Goal: Task Accomplishment & Management: Manage account settings

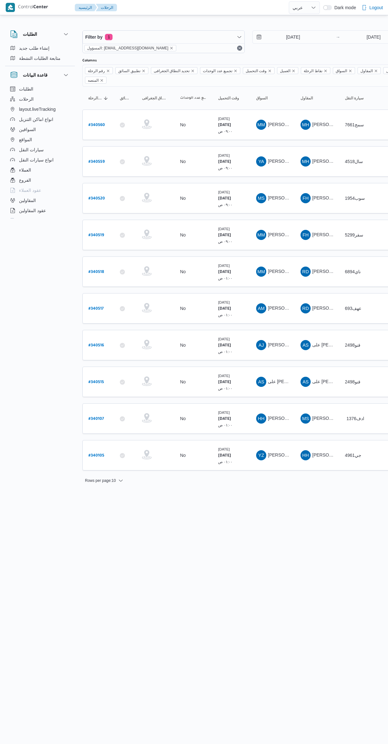
select select "ar"
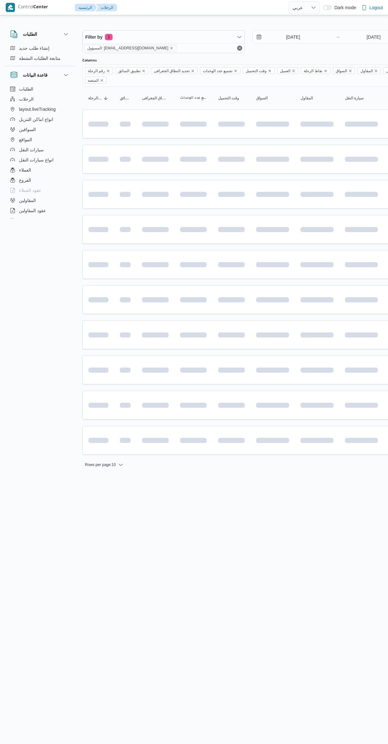
select select "ar"
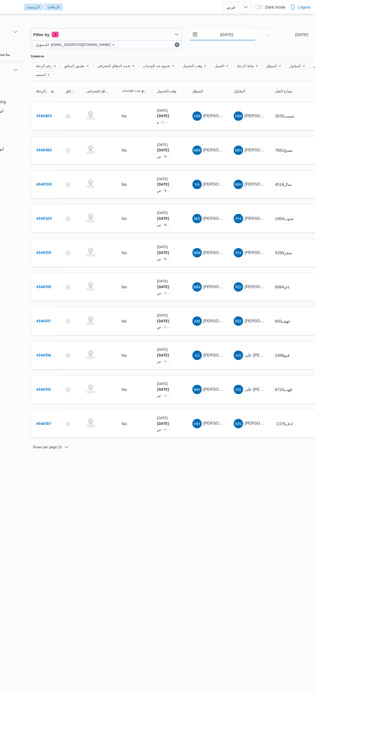
click at [288, 35] on input "30/9/2025" at bounding box center [288, 37] width 72 height 13
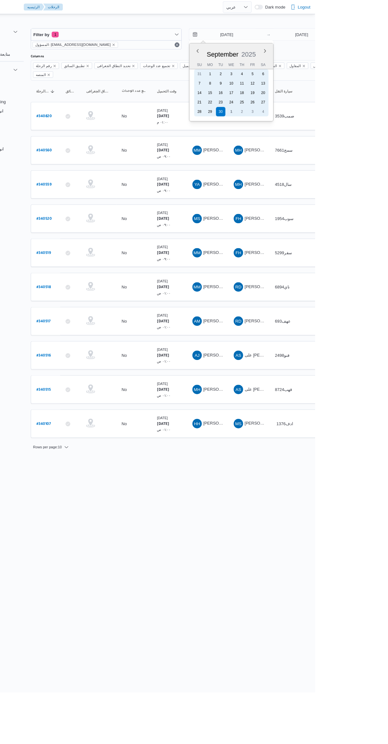
click at [297, 119] on div "1" at bounding box center [298, 120] width 10 height 10
type input "[DATE]"
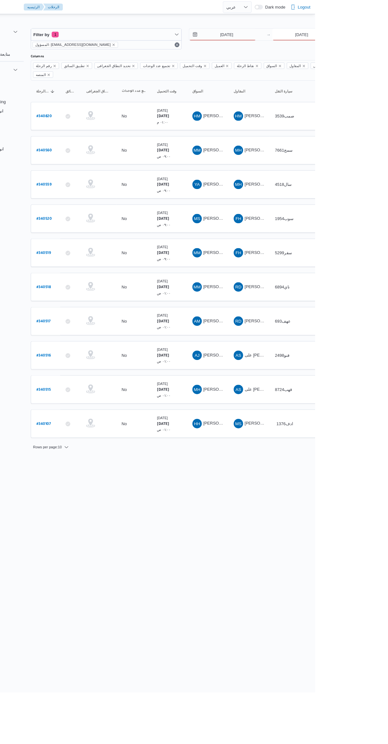
click at [382, 37] on input "[DATE]" at bounding box center [373, 37] width 63 height 13
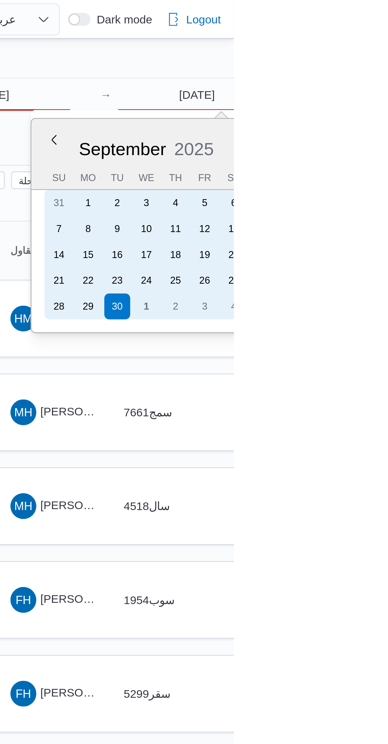
click at [353, 119] on div "1" at bounding box center [353, 120] width 10 height 10
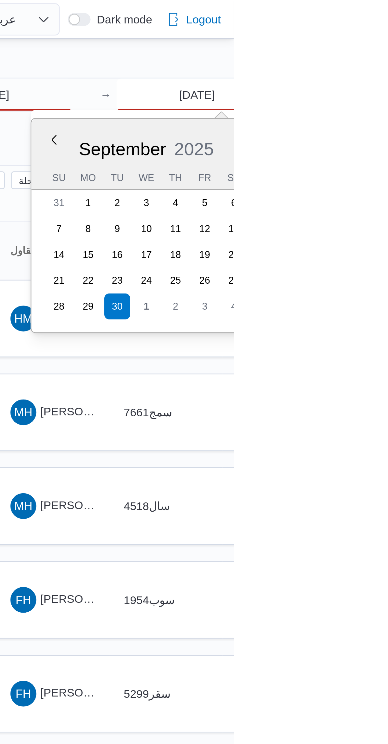
type input "[DATE]"
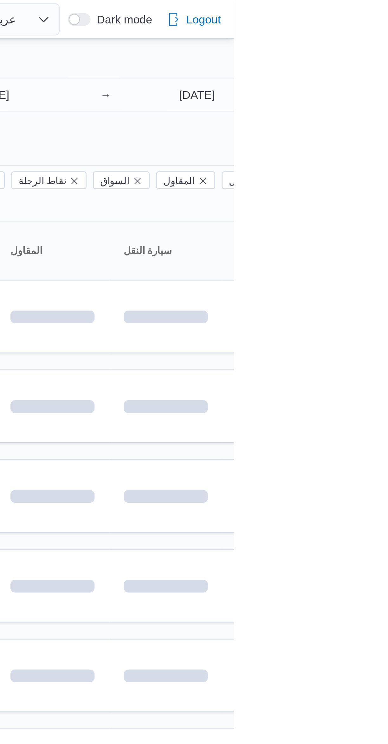
click at [373, 56] on div "Filter by 1 المسؤول: mostafa.elrouby@illa.com.eg 1/10/2025 → 1/10/2025" at bounding box center [248, 42] width 339 height 30
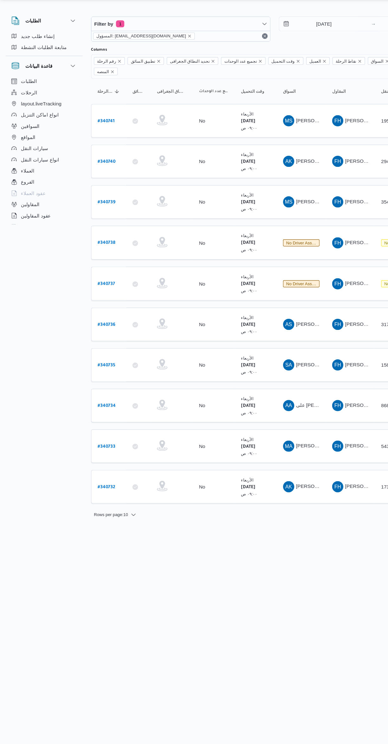
click at [100, 270] on b "# 340737" at bounding box center [96, 272] width 16 height 4
select select "ar"
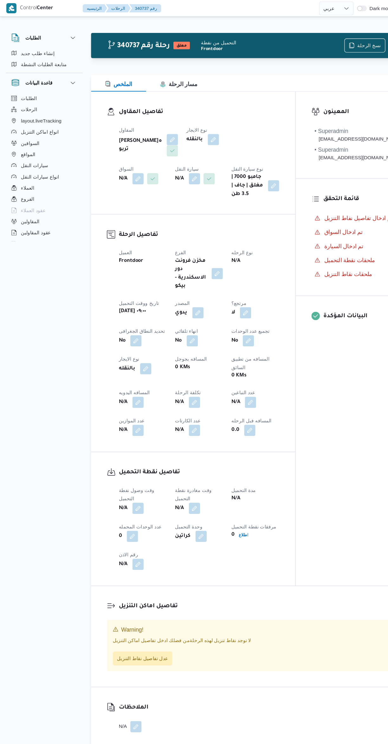
click at [130, 457] on span at bounding box center [123, 460] width 13 height 10
click at [125, 463] on button "button" at bounding box center [125, 460] width 10 height 10
click at [118, 488] on input "وقت وصول نفطة التحميل" at bounding box center [109, 488] width 72 height 13
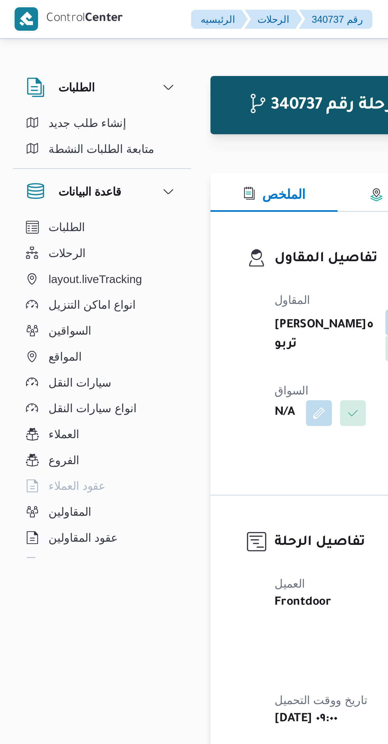
scroll to position [410, 0]
click at [97, 100] on icon at bounding box center [101, 101] width 8 height 8
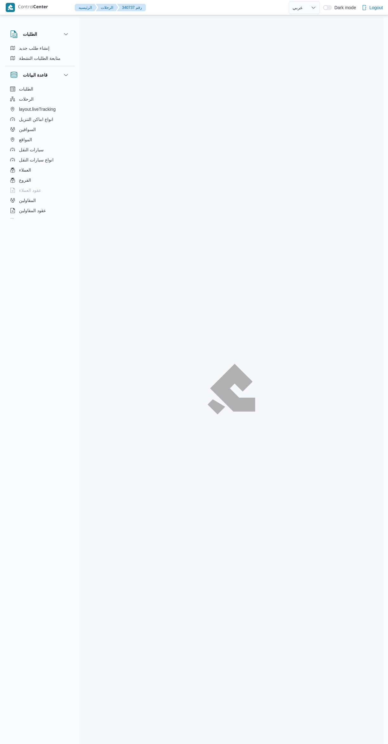
select select "ar"
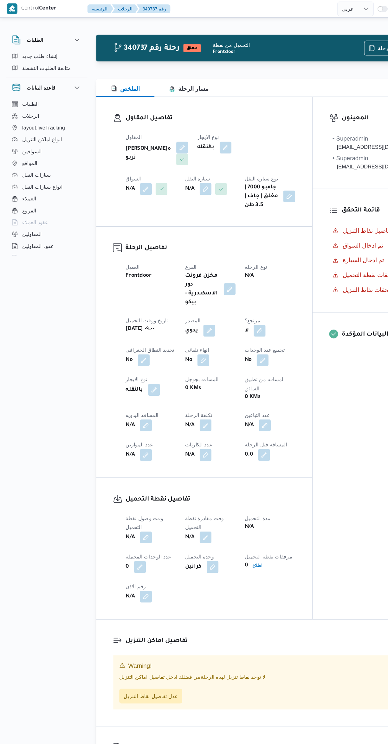
click at [130, 157] on button "button" at bounding box center [125, 162] width 10 height 10
click at [218, 149] on div "Search" at bounding box center [225, 151] width 48 height 13
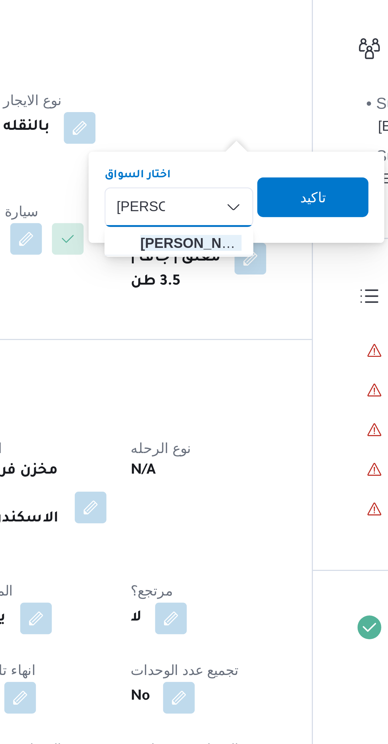
type input "عمر السي"
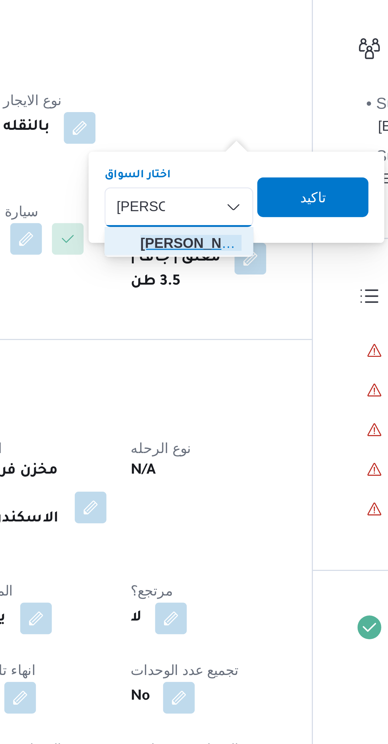
click at [236, 164] on span "عمر السي د احمد محمد السيد" at bounding box center [228, 163] width 32 height 8
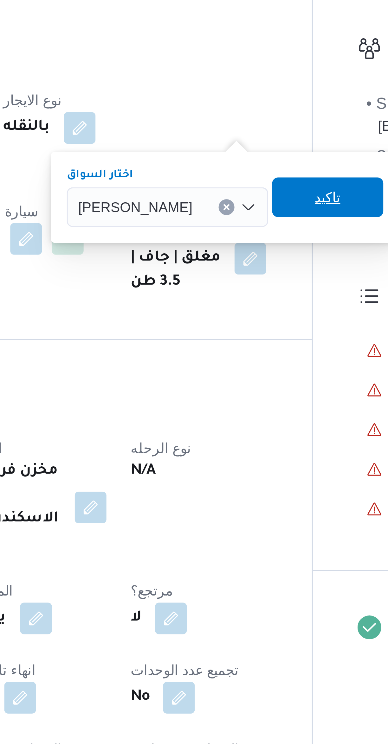
click at [276, 148] on span "تاكيد" at bounding box center [272, 149] width 8 height 8
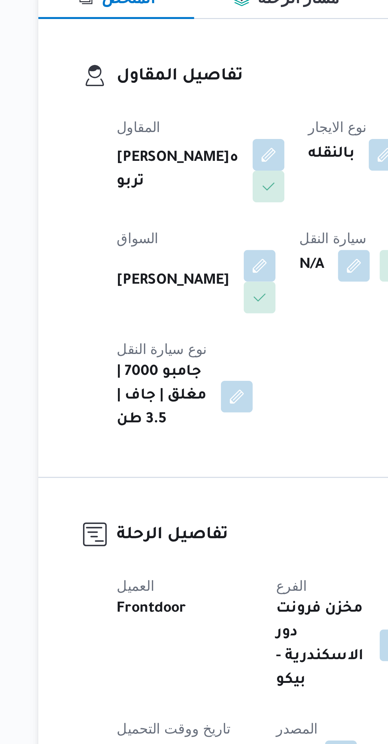
click at [178, 167] on button "button" at bounding box center [183, 162] width 10 height 10
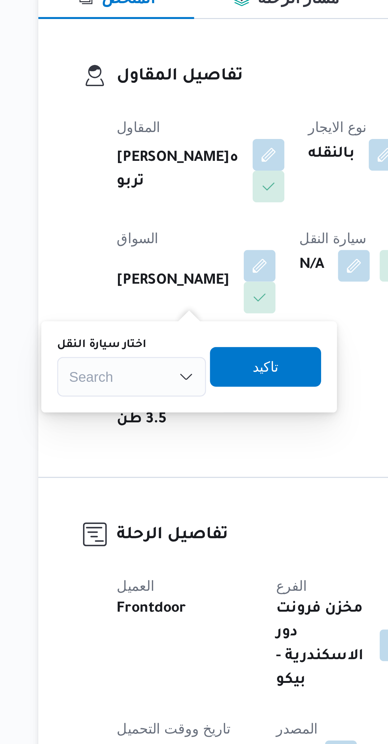
click at [117, 198] on div "Search" at bounding box center [112, 197] width 48 height 13
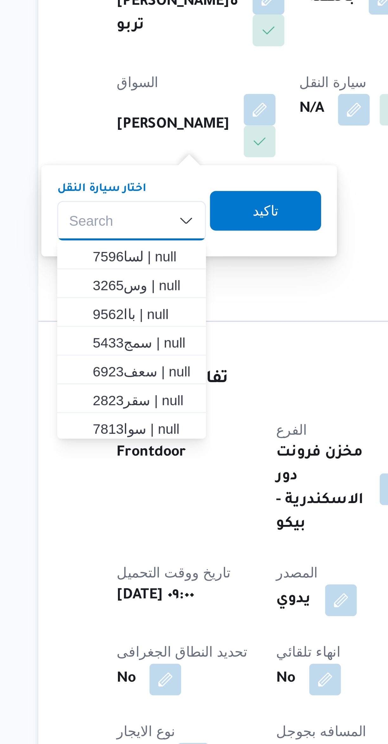
click at [118, 197] on div "Search Combo box. Selected. Combo box input. Search. Type some text or, to disp…" at bounding box center [112, 197] width 48 height 13
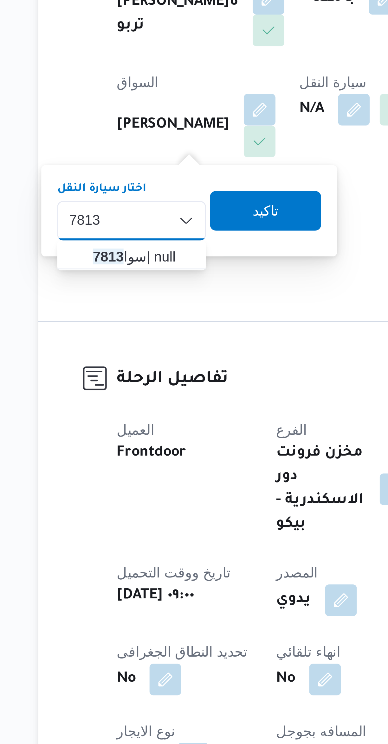
type input "7813"
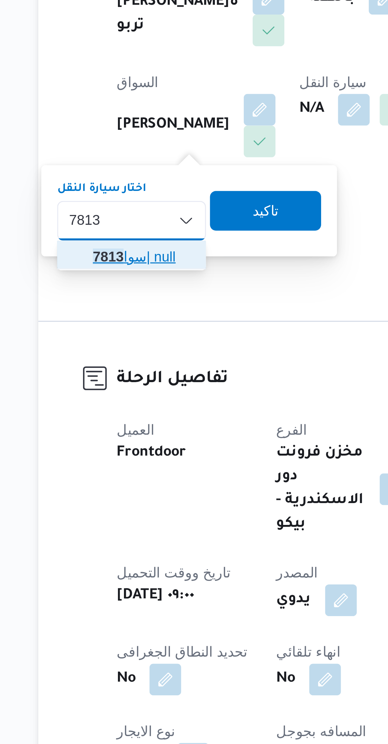
click at [122, 209] on span "سوا 7813 | null" at bounding box center [116, 209] width 32 height 8
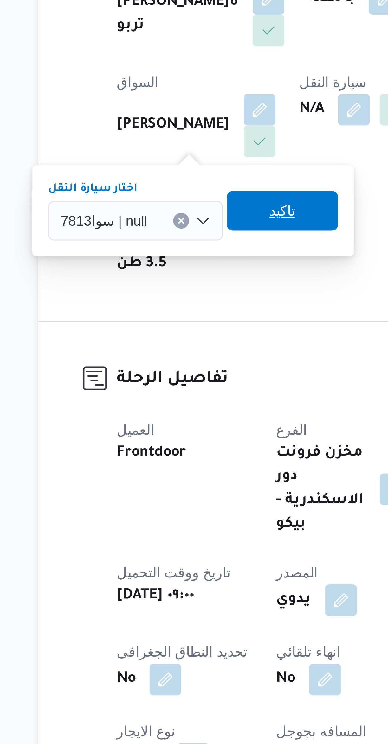
click at [165, 194] on span "تاكيد" at bounding box center [160, 194] width 35 height 13
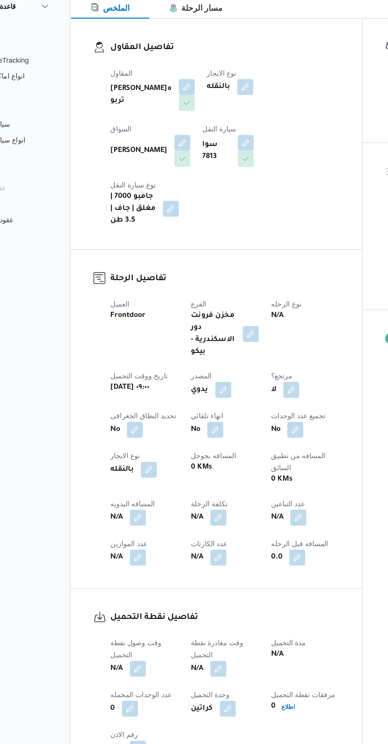
click at [113, 492] on b "N/A" at bounding box center [111, 496] width 8 height 8
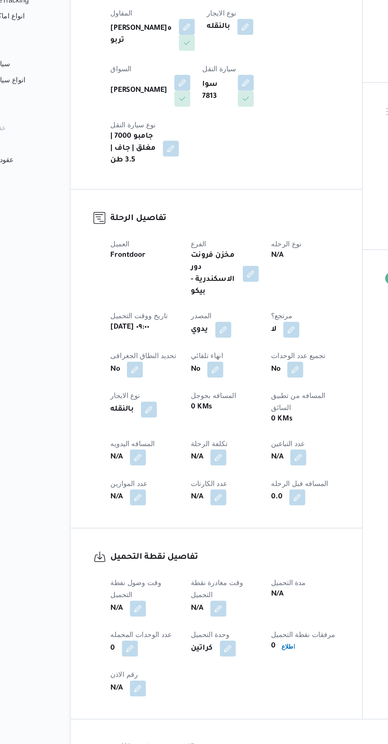
click at [129, 491] on button "button" at bounding box center [125, 496] width 10 height 10
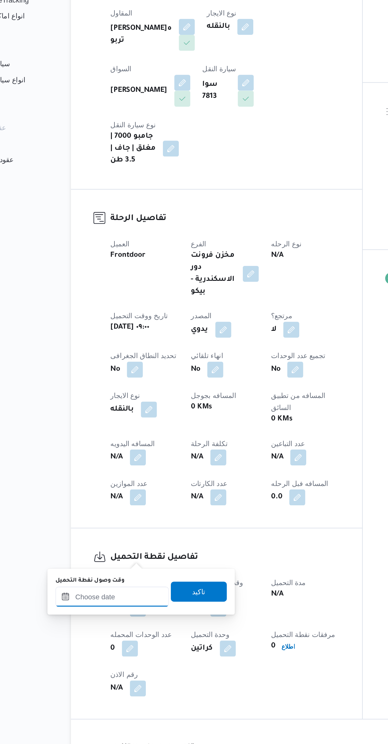
click at [114, 488] on input "وقت وصول نفطة التحميل" at bounding box center [109, 488] width 72 height 13
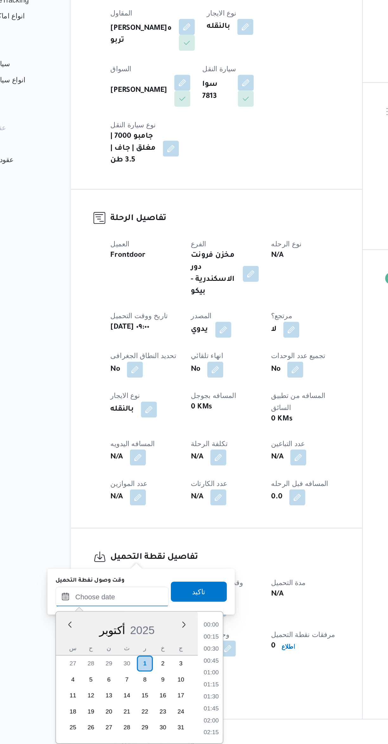
scroll to position [425, 0]
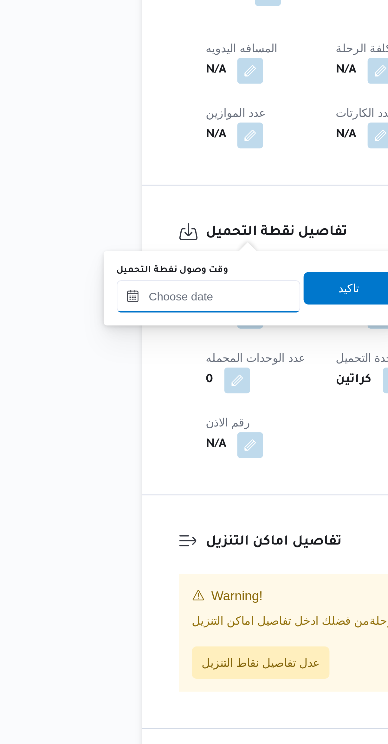
click at [116, 487] on input "وقت وصول نفطة التحميل" at bounding box center [109, 488] width 72 height 13
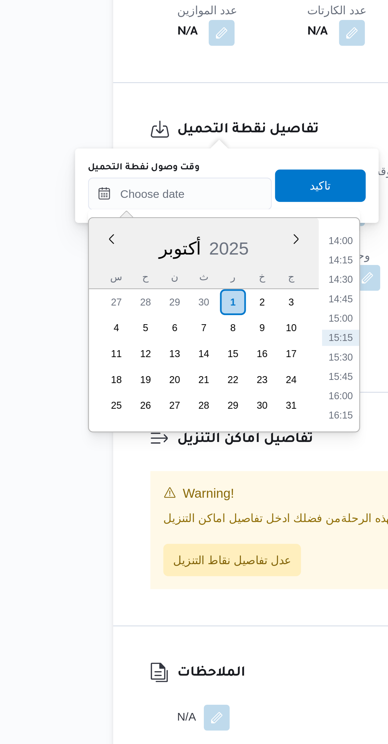
click at [172, 507] on li "14:00" at bounding box center [171, 506] width 15 height 6
type input "٠١/١٠/٢٠٢٥ ١٤:٠٠"
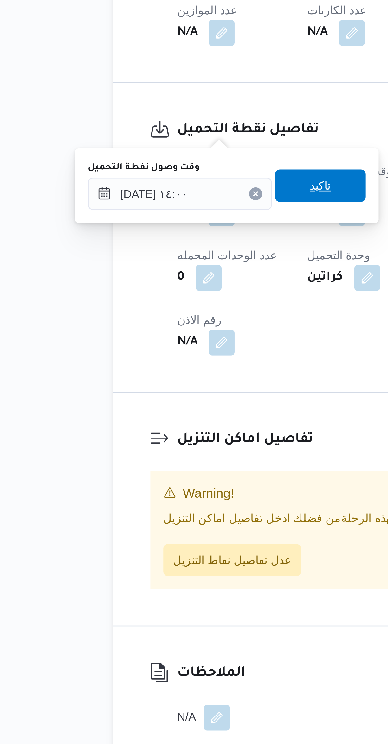
click at [168, 486] on span "تاكيد" at bounding box center [163, 484] width 35 height 13
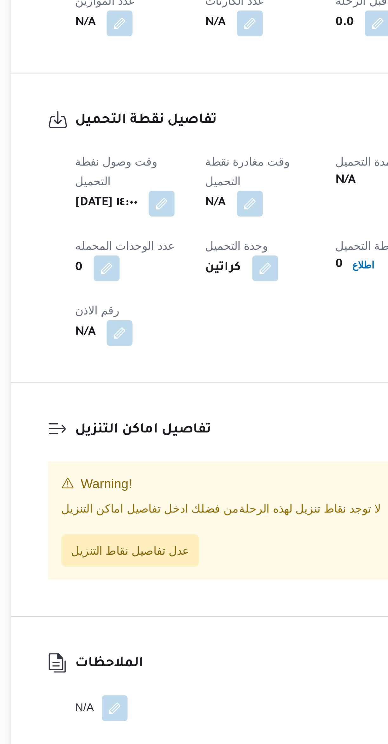
click at [181, 491] on button "button" at bounding box center [176, 496] width 10 height 10
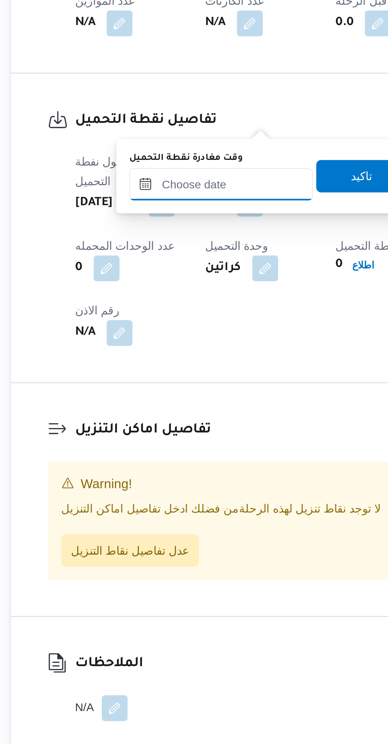
click at [165, 485] on input "وقت مغادرة نقطة التحميل" at bounding box center [165, 488] width 72 height 13
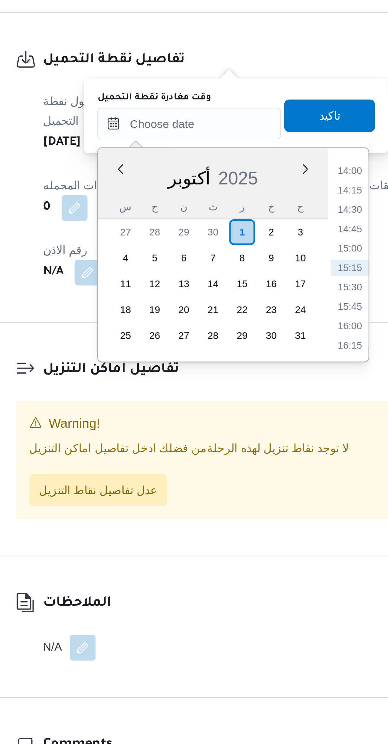
click at [229, 520] on li "14:30" at bounding box center [227, 521] width 15 height 6
type input "٠١/١٠/٢٠٢٥ ١٤:٣٠"
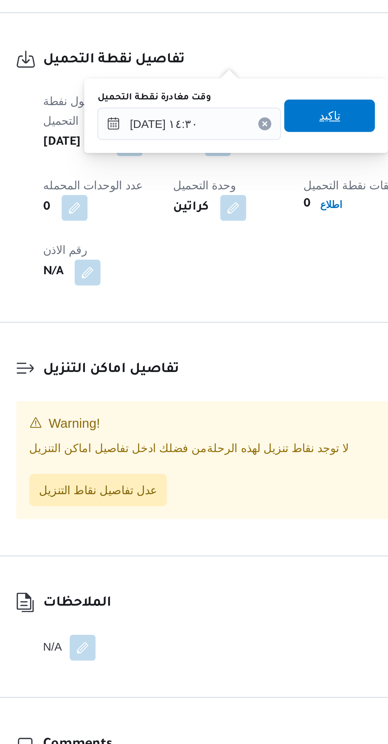
click at [223, 489] on span "تاكيد" at bounding box center [219, 484] width 35 height 13
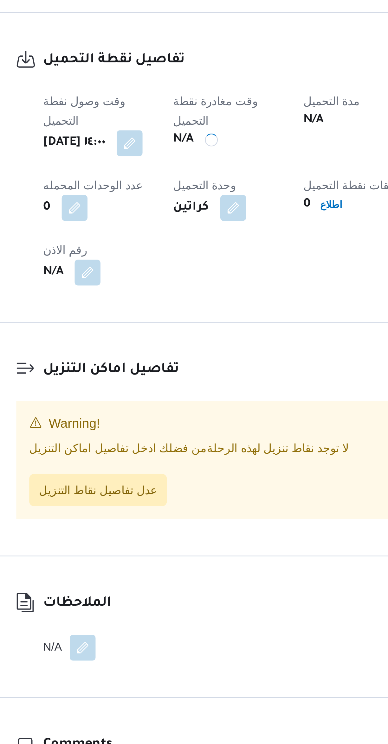
scroll to position [0, 0]
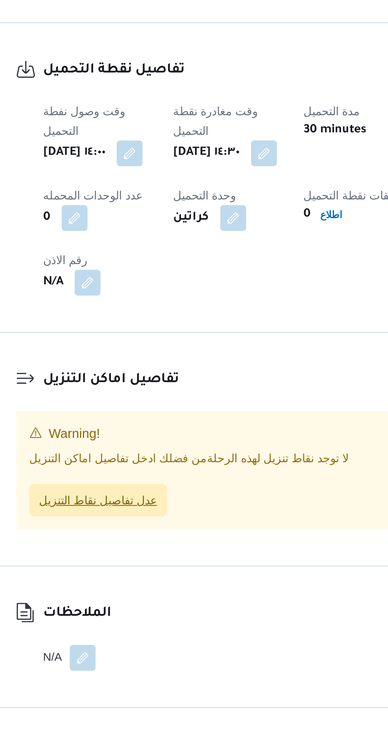
click at [136, 628] on span "عدل تفاصيل نقاط التنزيل" at bounding box center [129, 632] width 46 height 8
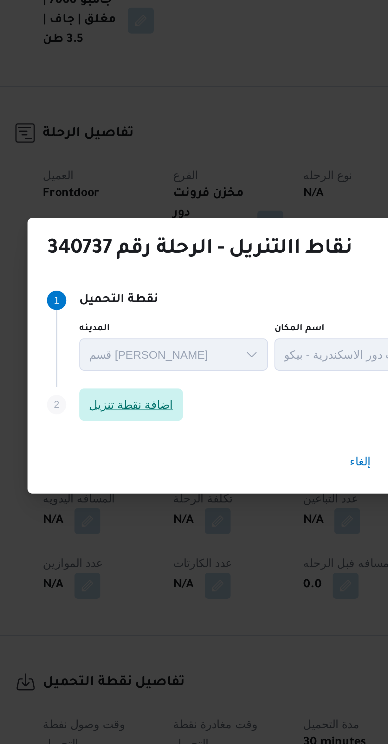
click at [154, 352] on span "اضافة نقطة تنزيل" at bounding box center [141, 354] width 33 height 8
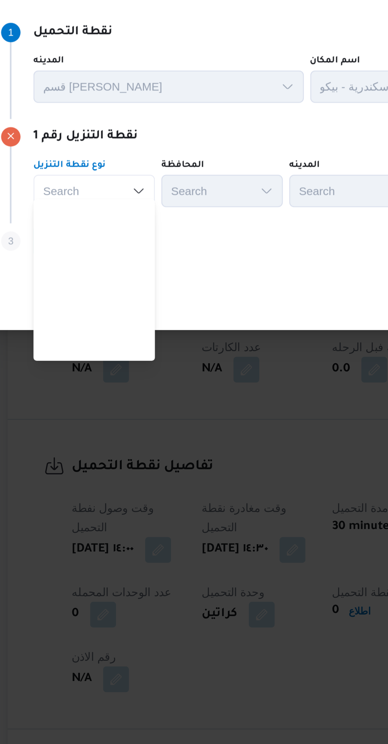
scroll to position [167, 0]
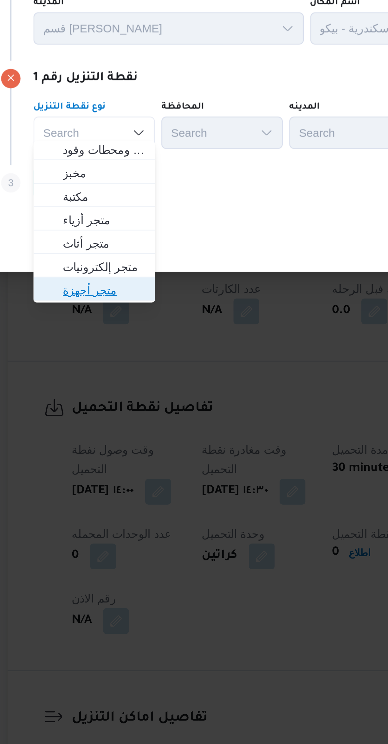
click at [130, 419] on span "متجر أجهزة" at bounding box center [120, 417] width 32 height 8
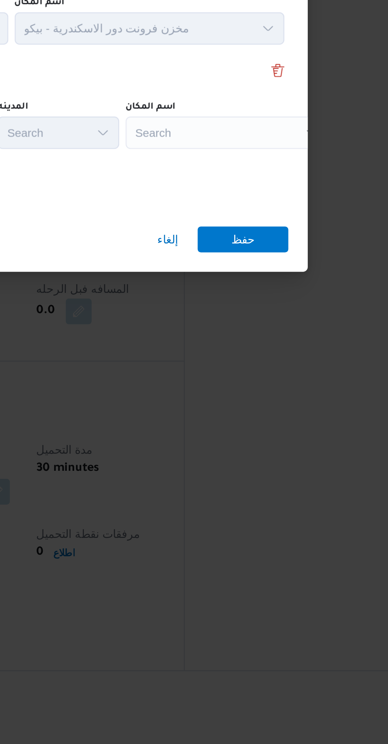
click at [289, 352] on div "Search" at bounding box center [283, 355] width 79 height 13
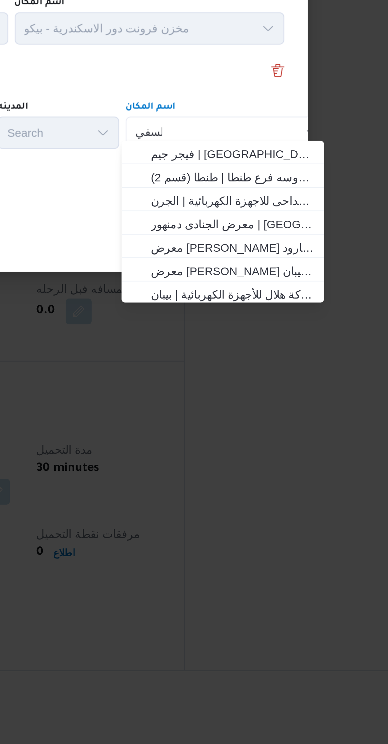
scroll to position [0, 0]
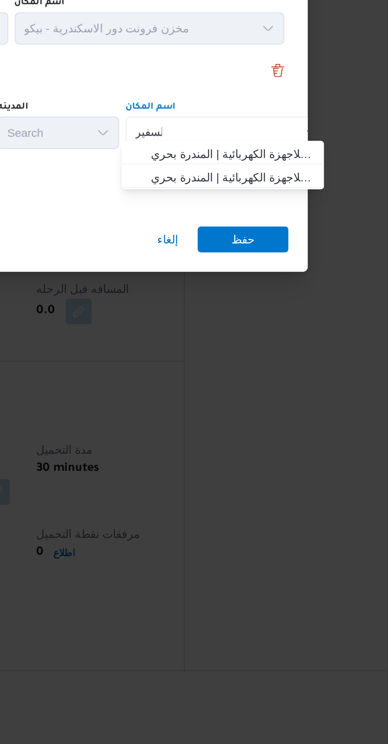
type input "السفير"
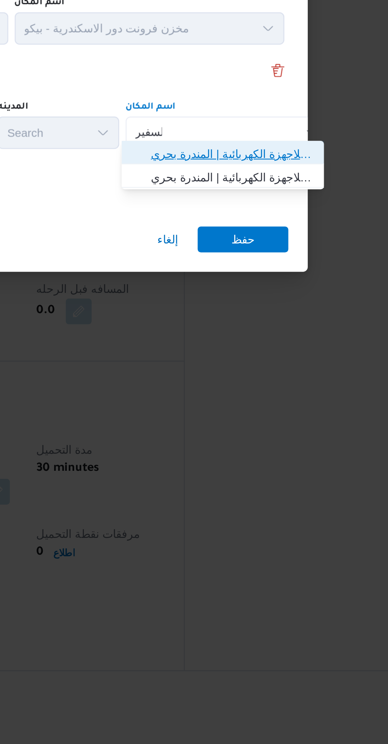
click at [294, 363] on span "معرض عزت السفير السيوف | شركة السفير للاجهزة الكهربائية | المندرة بحري" at bounding box center [286, 363] width 64 height 8
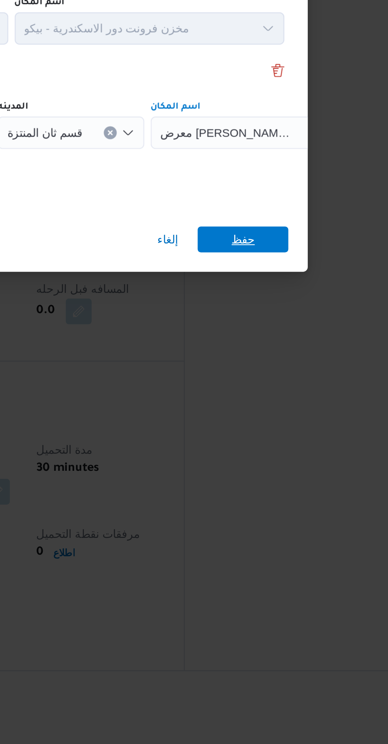
click at [304, 393] on span "حفظ" at bounding box center [289, 397] width 35 height 10
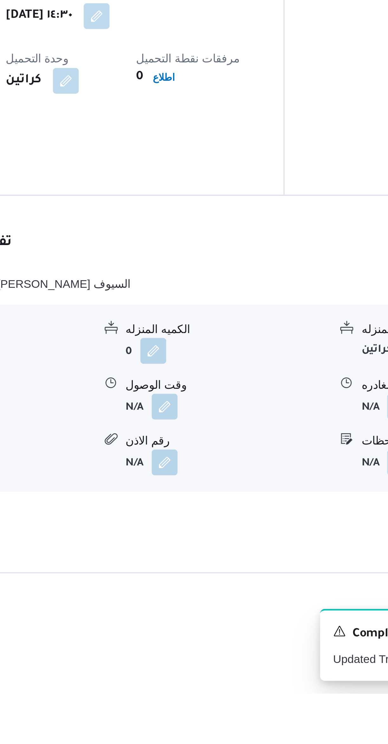
scroll to position [79, 0]
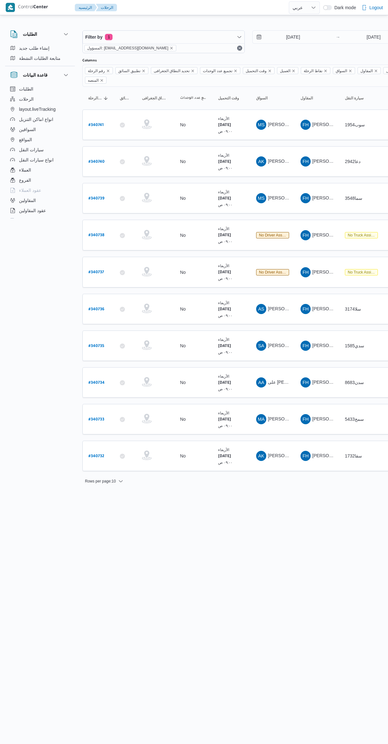
select select "ar"
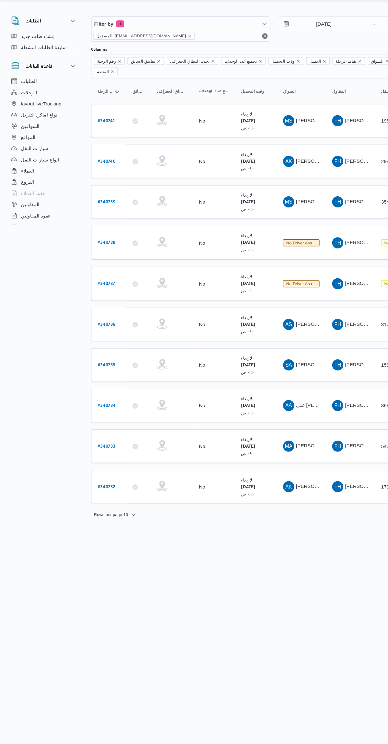
click at [96, 233] on b "# 340738" at bounding box center [96, 235] width 16 height 4
select select "ar"
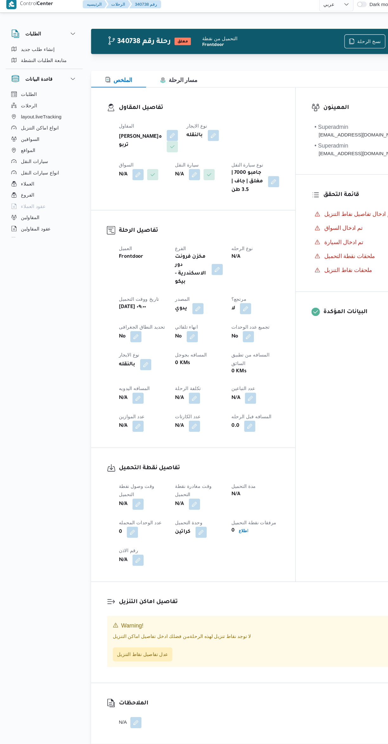
click at [120, 463] on button "button" at bounding box center [125, 460] width 10 height 10
click at [105, 488] on input "وقت وصول نفطة التحميل" at bounding box center [109, 488] width 72 height 13
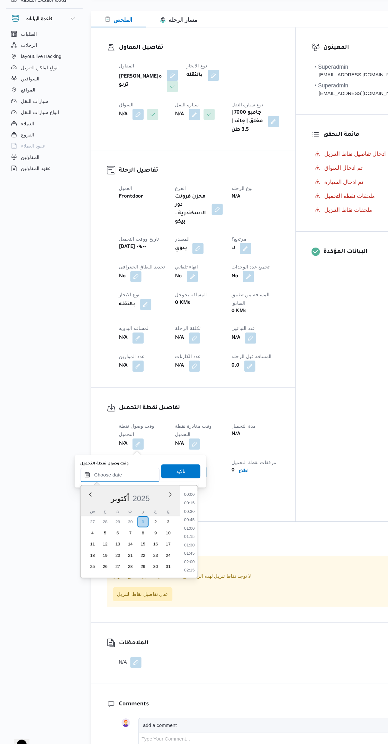
scroll to position [425, 0]
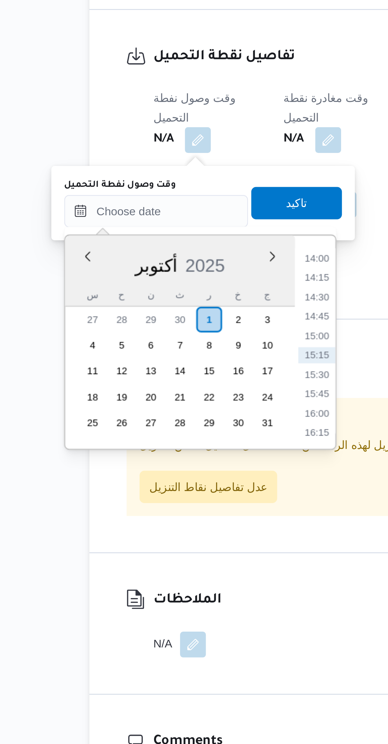
click at [174, 506] on li "14:00" at bounding box center [171, 506] width 15 height 6
type input "٠١/١٠/٢٠٢٥ ١٤:٠٠"
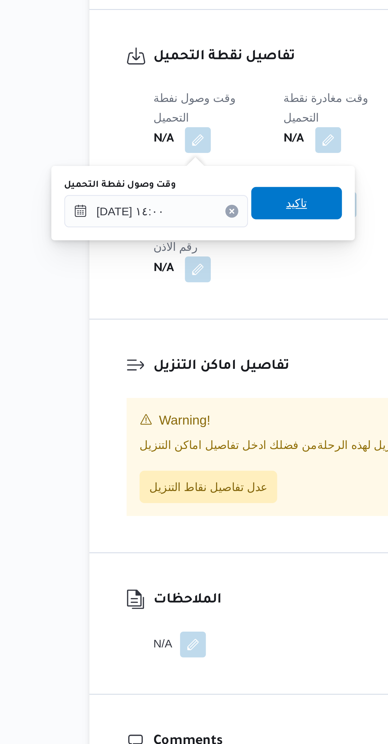
click at [167, 485] on span "تاكيد" at bounding box center [163, 484] width 35 height 13
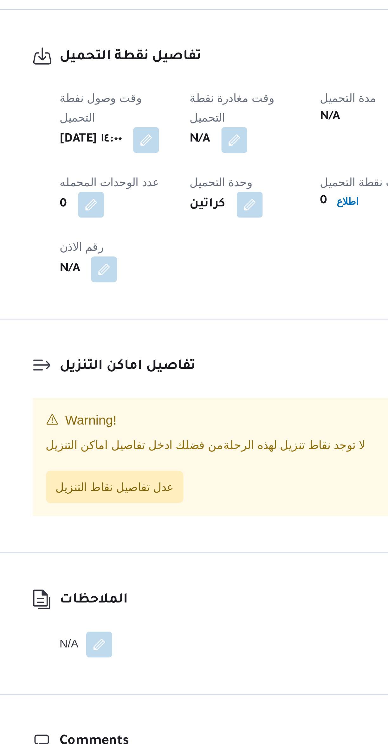
click at [177, 463] on button "button" at bounding box center [176, 460] width 10 height 10
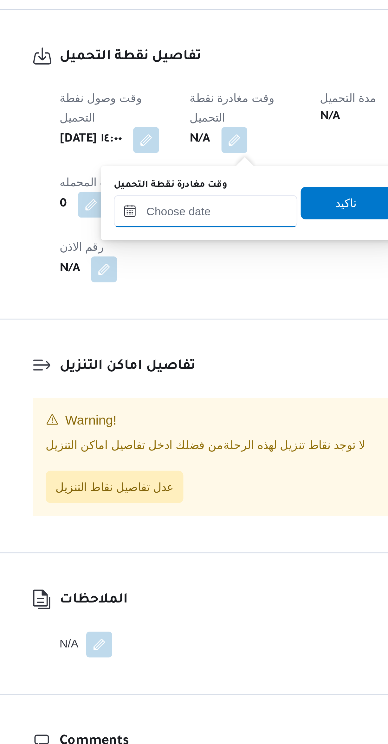
click at [171, 490] on input "وقت مغادرة نقطة التحميل" at bounding box center [165, 488] width 72 height 13
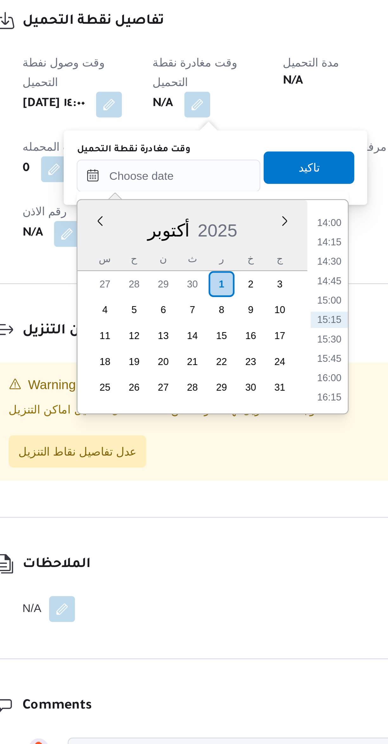
click at [231, 523] on li "14:30" at bounding box center [227, 521] width 15 height 6
type input "٠١/١٠/٢٠٢٥ ١٤:٣٠"
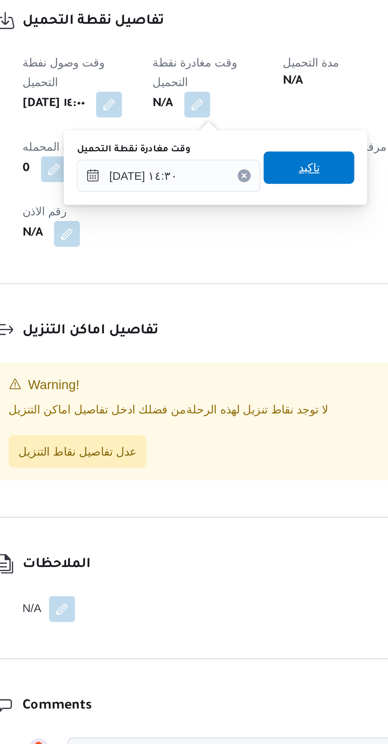
click at [218, 484] on span "تاكيد" at bounding box center [219, 484] width 35 height 13
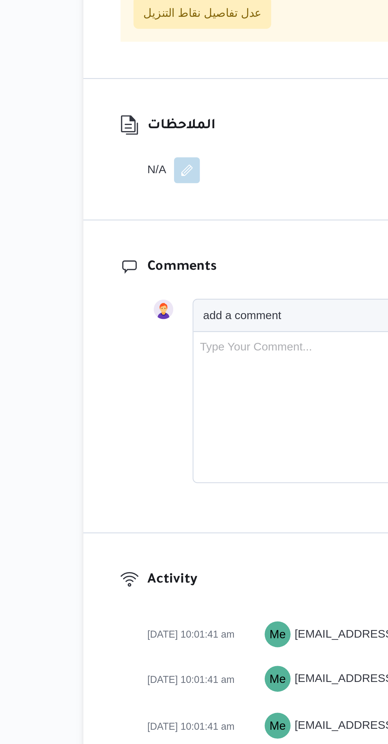
scroll to position [194, 0]
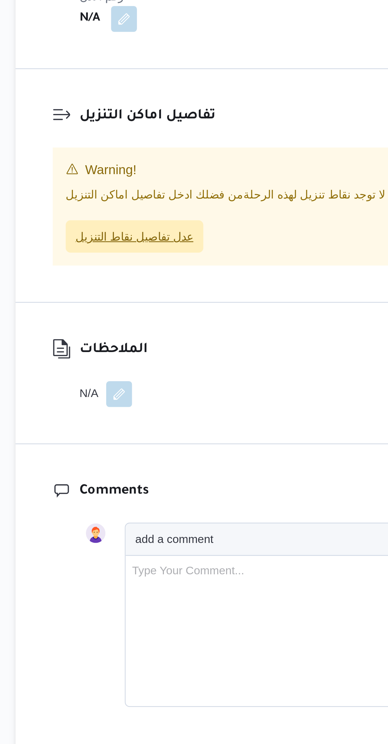
click at [135, 406] on span "عدل تفاصيل نقاط التنزيل" at bounding box center [129, 402] width 46 height 8
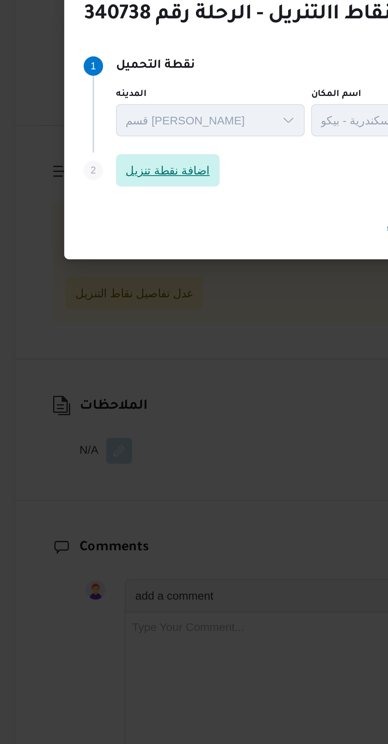
click at [149, 354] on span "اضافة نقطة تنزيل" at bounding box center [142, 354] width 41 height 13
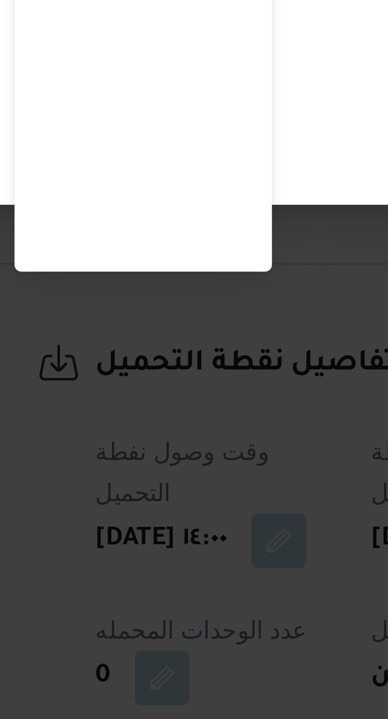
scroll to position [0, 0]
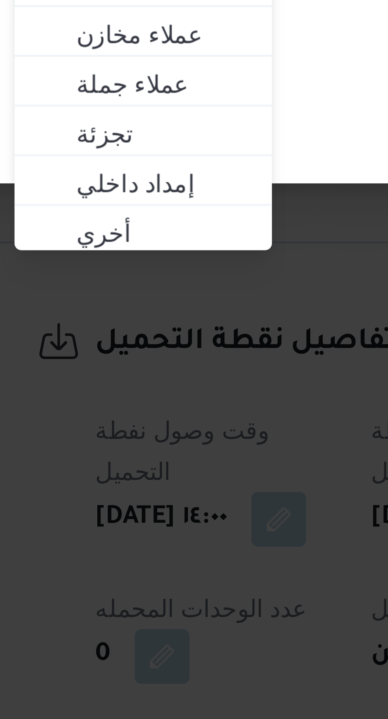
click at [123, 420] on div "نقاط االتنريل - الرحلة رقم 340738 Step 1 1 نقطة التحميل المدينه قسم سيدى جابر ا…" at bounding box center [194, 359] width 388 height 719
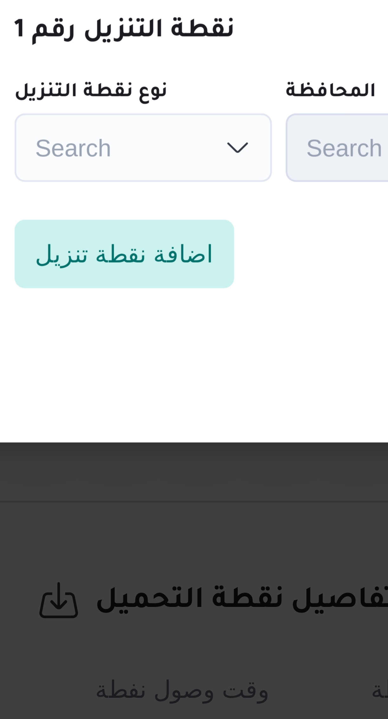
click at [130, 340] on div "Search" at bounding box center [116, 343] width 48 height 13
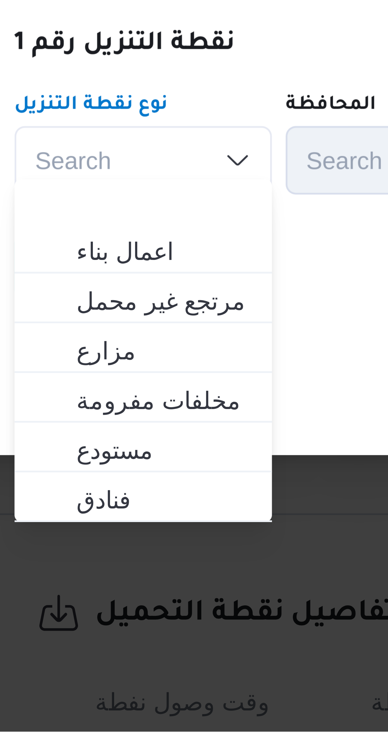
scroll to position [167, 0]
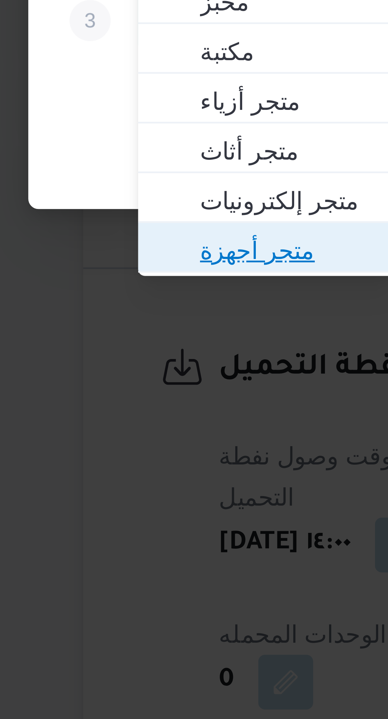
click at [115, 406] on span "متجر أجهزة" at bounding box center [120, 406] width 32 height 8
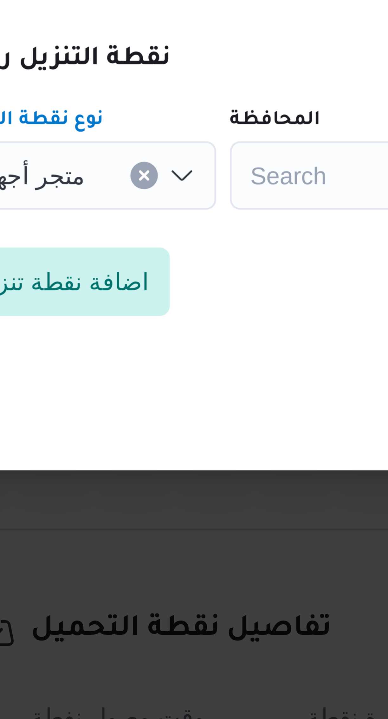
click at [155, 340] on div "Search" at bounding box center [168, 343] width 48 height 13
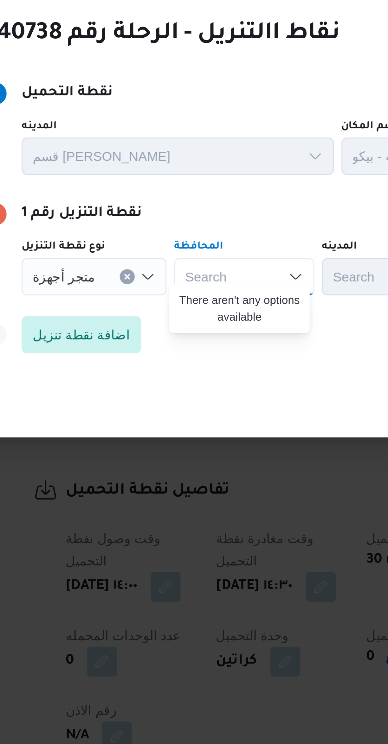
click at [174, 349] on div "Search Combo box. Selected. Combo box input. Search. Type some text or, to disp…" at bounding box center [168, 355] width 48 height 13
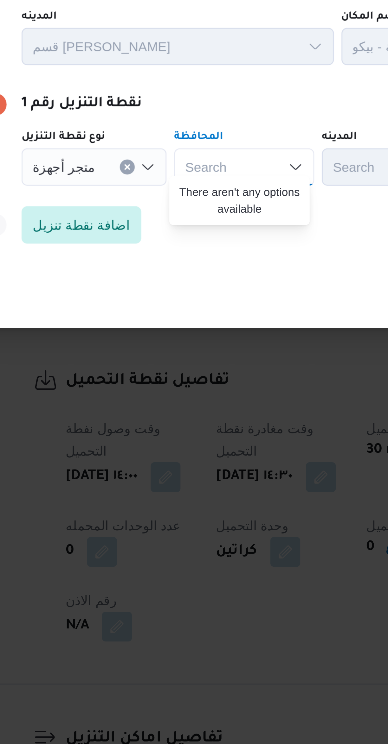
click at [173, 353] on div "Search Combo box. Selected. Combo box input. Search. Type some text or, to disp…" at bounding box center [168, 355] width 48 height 13
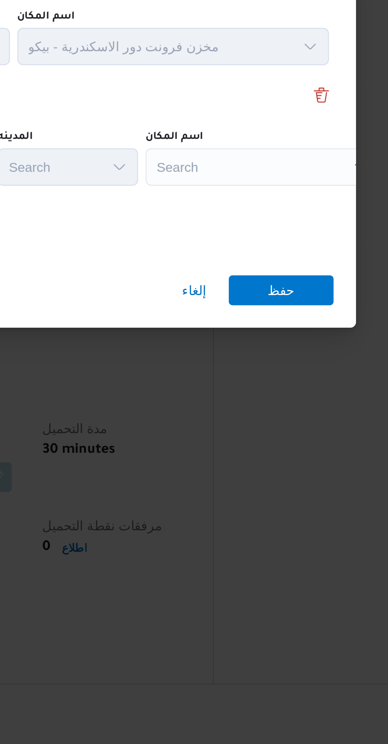
click at [288, 349] on div "Search" at bounding box center [283, 355] width 79 height 13
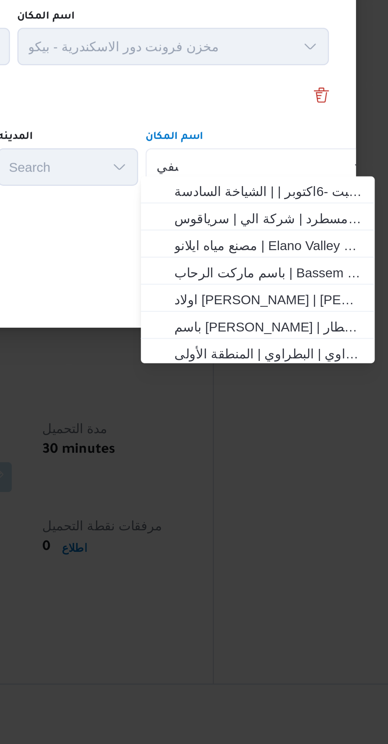
scroll to position [0, 0]
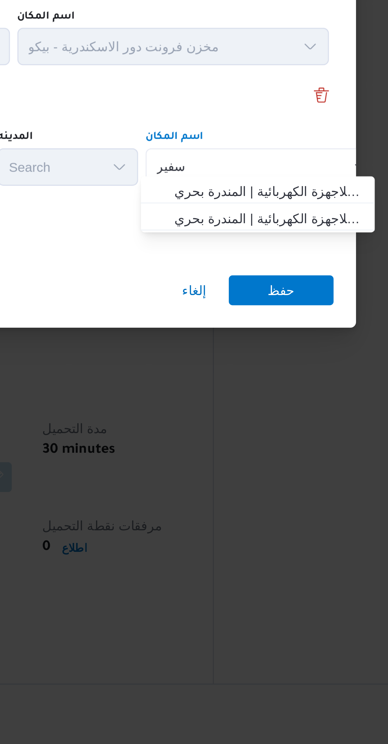
type input "سفير"
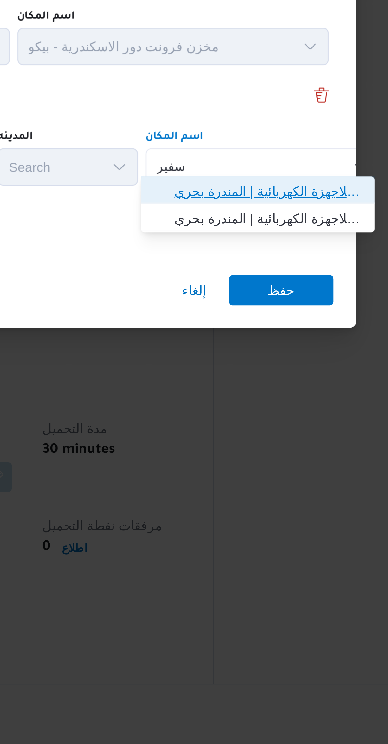
click at [299, 364] on span "معرض عزت ال سفير السيوف | شركة السفير للاجهزة الكهربائية | المندرة بحري" at bounding box center [286, 363] width 64 height 8
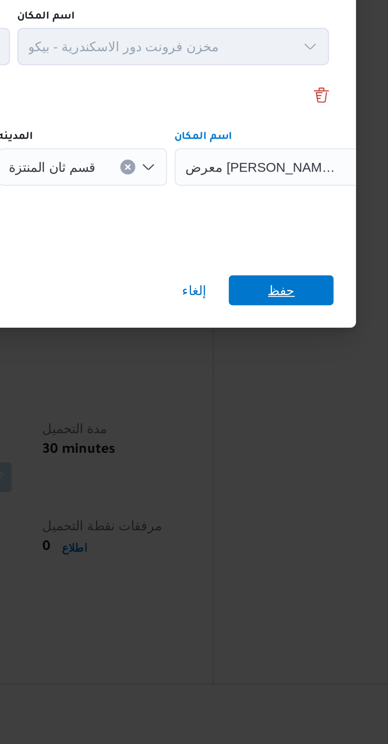
click at [303, 392] on span "حفظ" at bounding box center [289, 397] width 35 height 10
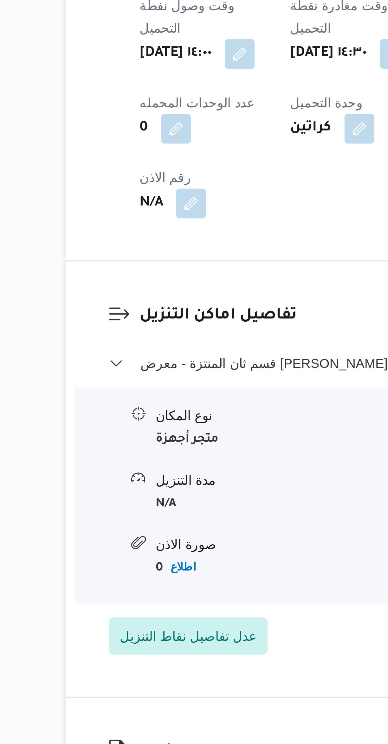
scroll to position [41, 0]
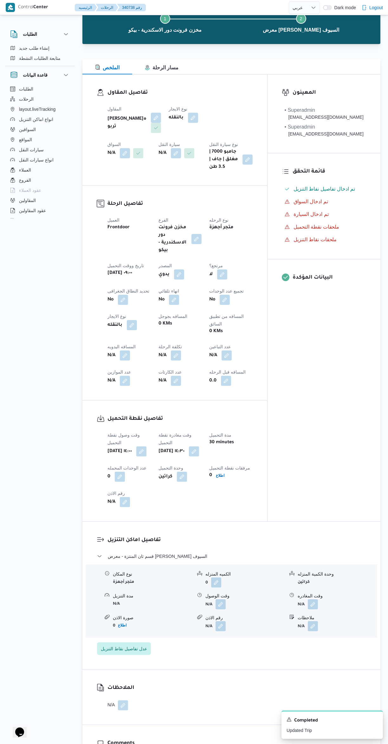
click at [130, 148] on button "button" at bounding box center [125, 153] width 10 height 10
click at [212, 133] on label "اختار السواق" at bounding box center [211, 132] width 21 height 5
click at [205, 139] on input "اختار السواق" at bounding box center [205, 143] width 1 height 8
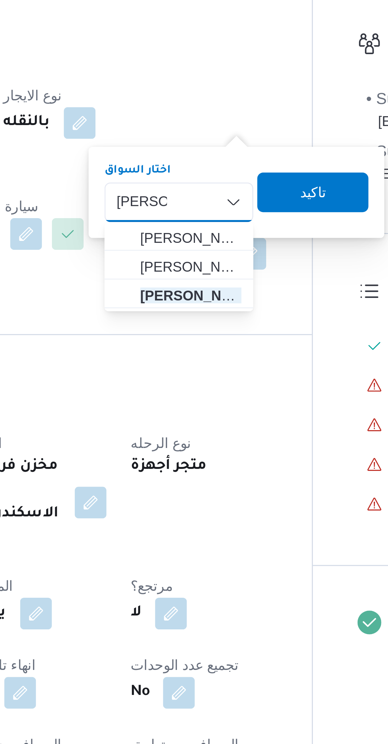
scroll to position [0, 0]
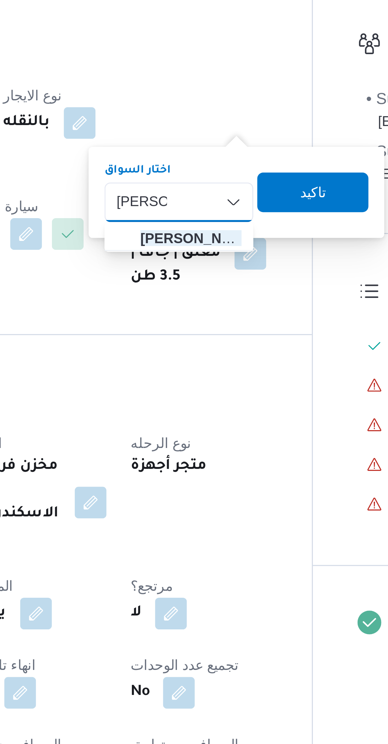
type input "عماد محم"
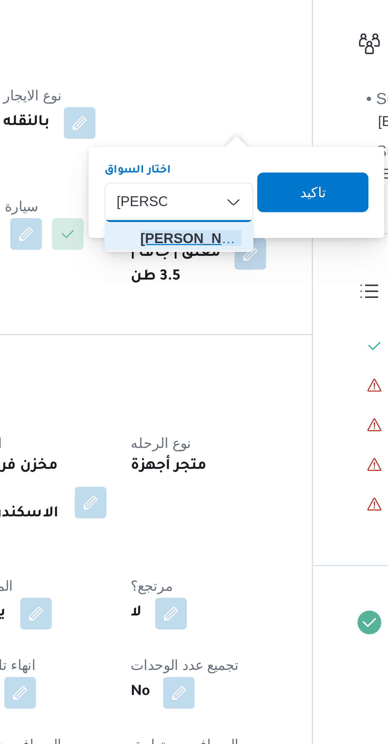
click at [234, 197] on span "عماد محم د محمود الخولى" at bounding box center [228, 196] width 32 height 8
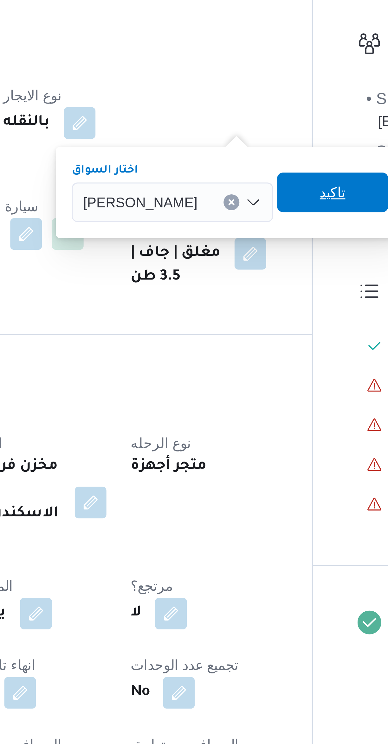
click at [277, 182] on span "تاكيد" at bounding box center [273, 182] width 8 height 8
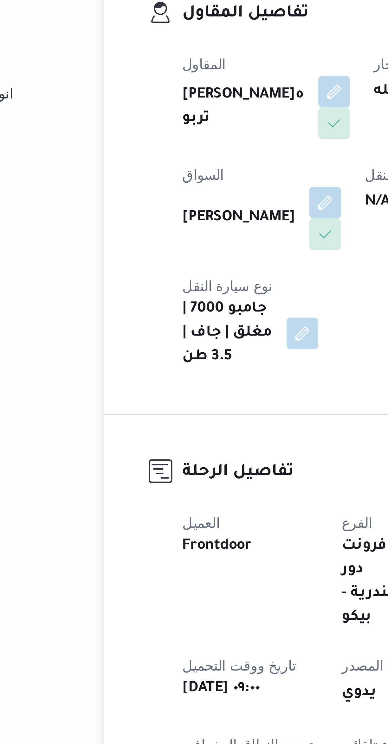
click at [178, 200] on button "button" at bounding box center [183, 195] width 10 height 10
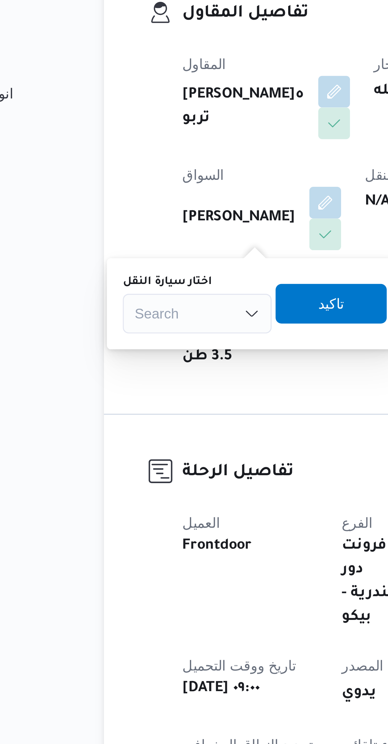
click at [113, 230] on div "Search" at bounding box center [112, 230] width 48 height 13
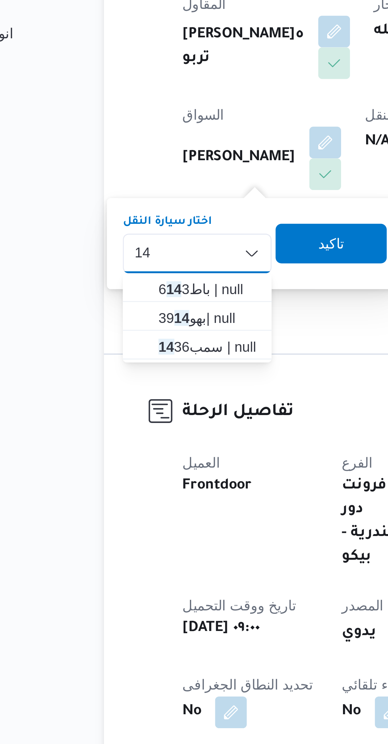
click at [115, 231] on div "14 14 Combo box. Selected. 14. Selected. Combo box input. Search. Type some tex…" at bounding box center [112, 230] width 48 height 13
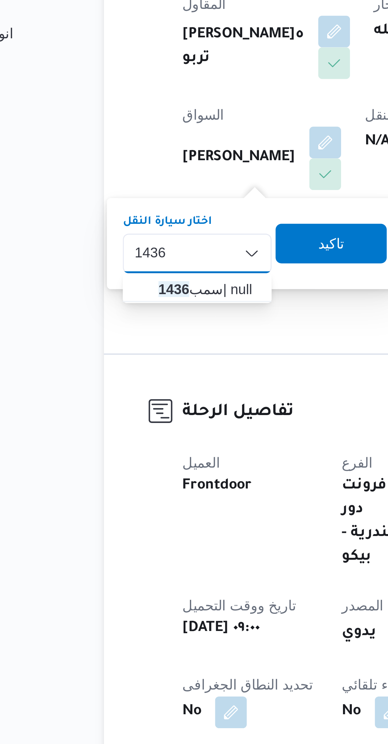
type input "1436"
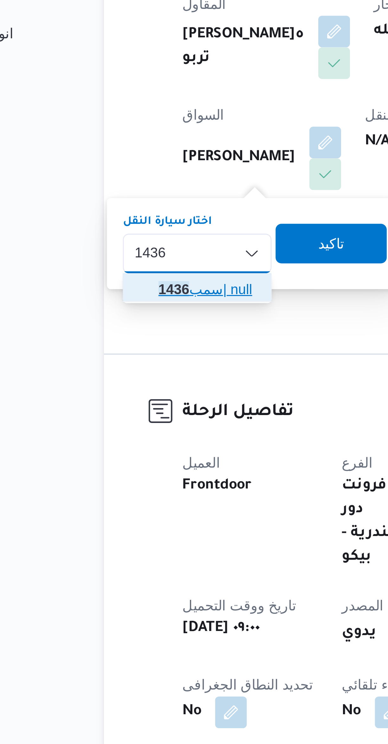
click at [124, 242] on span "سمب 1436 | null" at bounding box center [116, 242] width 32 height 8
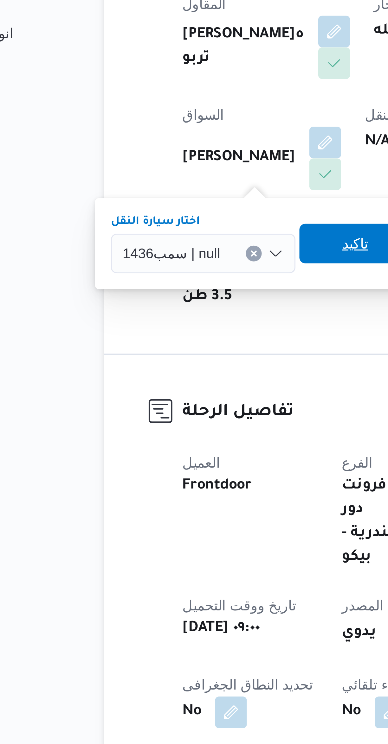
click at [158, 227] on span "تاكيد" at bounding box center [162, 227] width 8 height 8
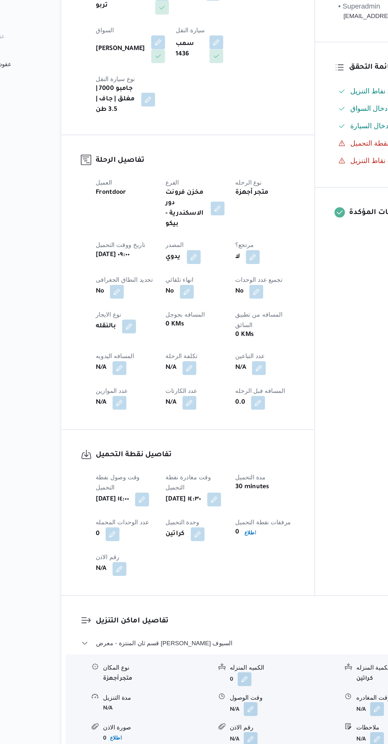
select select "ar"
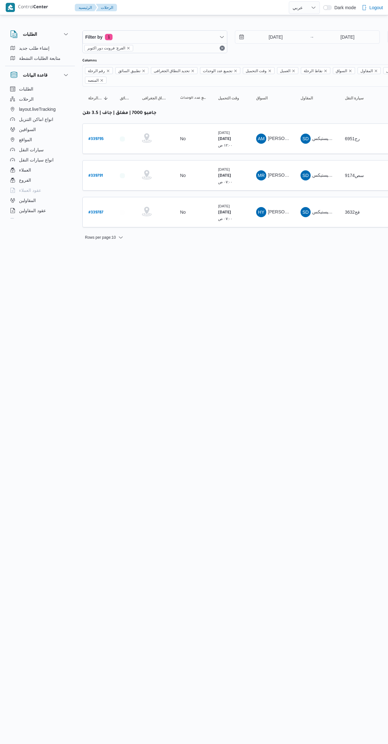
select select "ar"
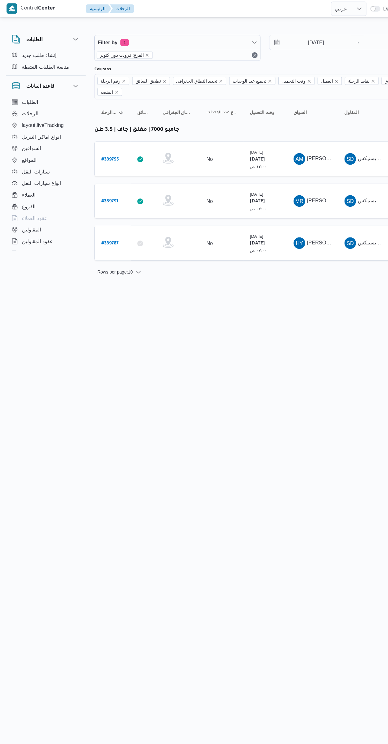
click at [97, 174] on b "# 339791" at bounding box center [95, 176] width 15 height 4
select select "ar"
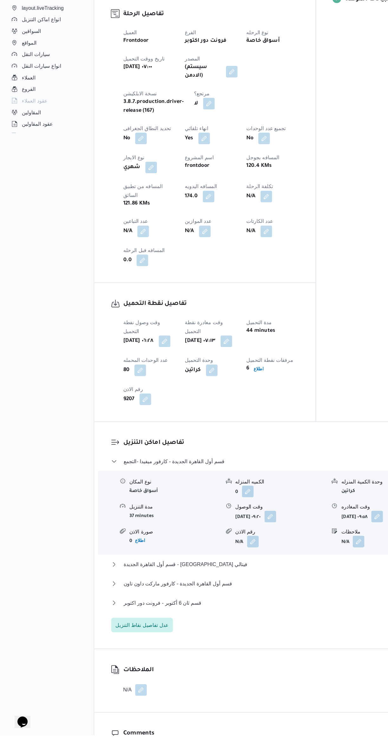
scroll to position [194, 0]
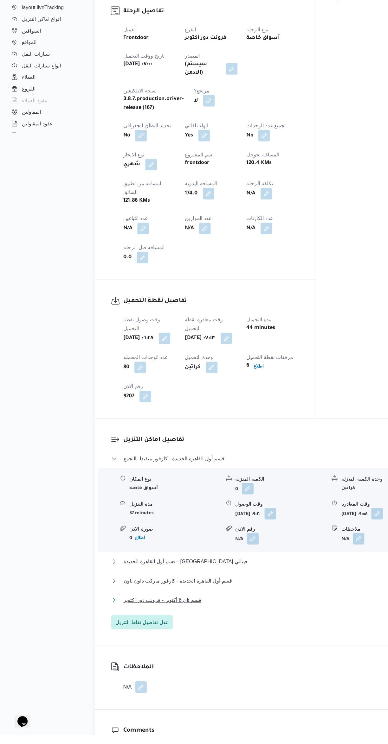
click at [197, 623] on button "قسم ثان 6 أكتوبر - فرونت دور اكتوبر" at bounding box center [231, 627] width 269 height 8
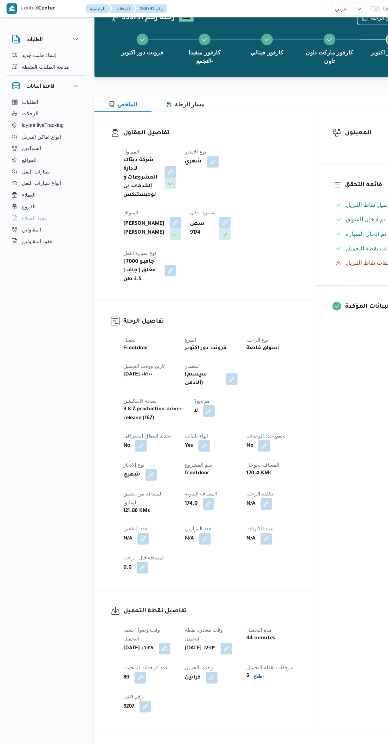
scroll to position [0, 0]
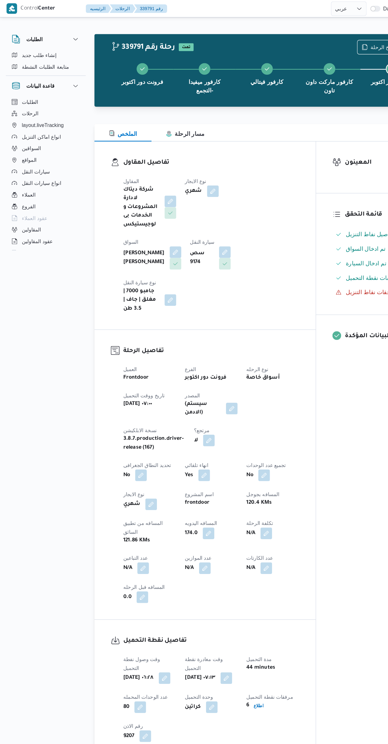
select select "ar"
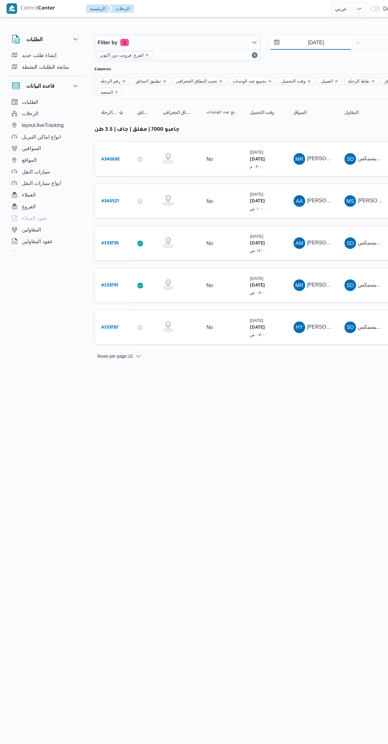
click at [278, 37] on input "[DATE]" at bounding box center [271, 37] width 72 height 13
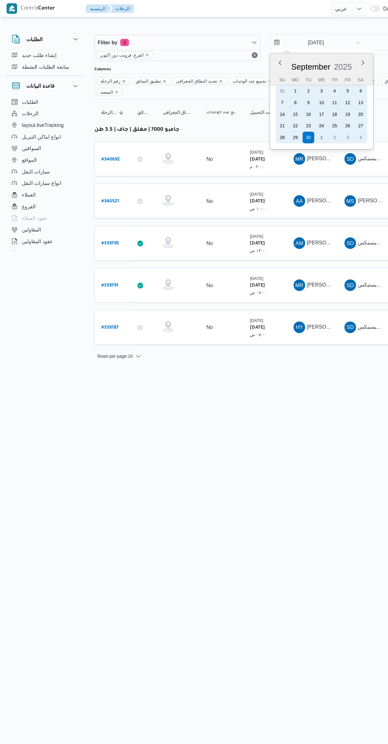
click at [285, 123] on div "1" at bounding box center [280, 120] width 10 height 10
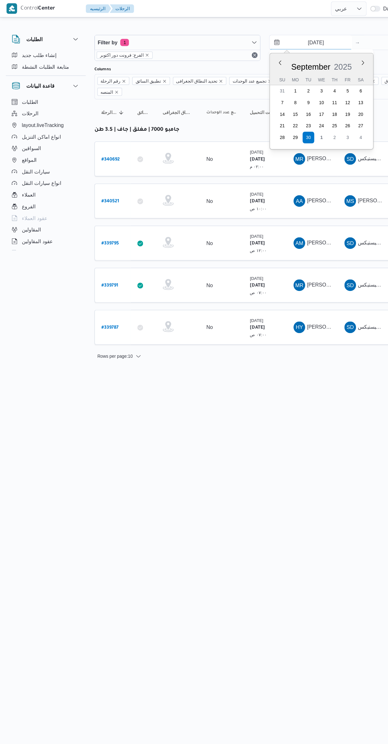
type input "[DATE]"
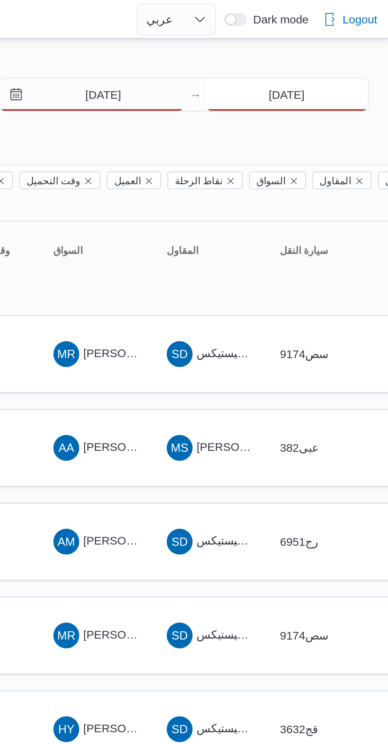
click at [352, 38] on input "[DATE]" at bounding box center [347, 37] width 63 height 13
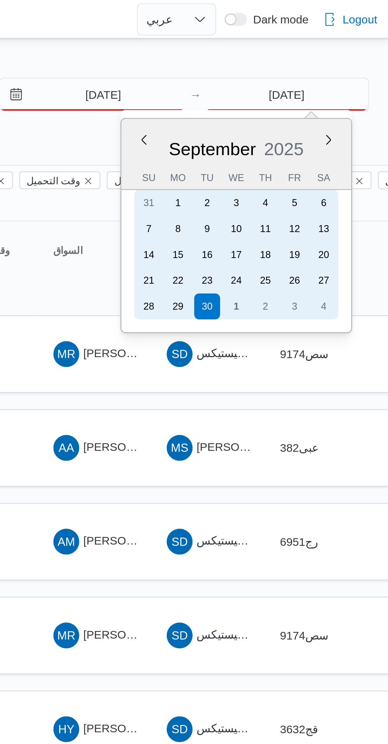
click at [332, 117] on div "1" at bounding box center [327, 120] width 10 height 10
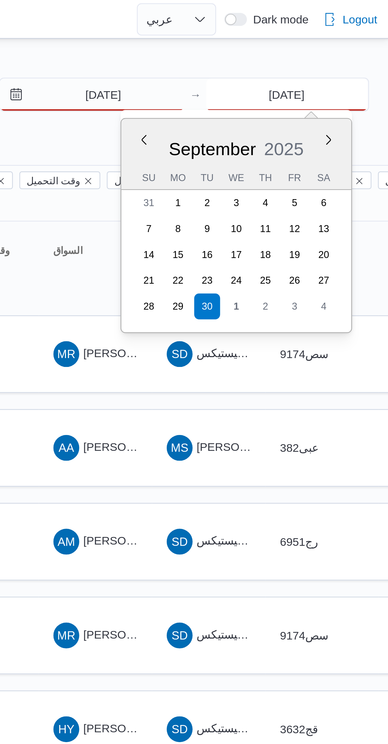
type input "[DATE]"
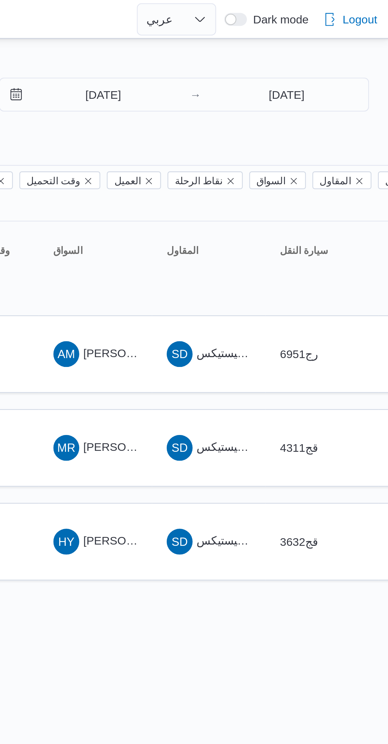
click at [288, 14] on div at bounding box center [203, 7] width 169 height 15
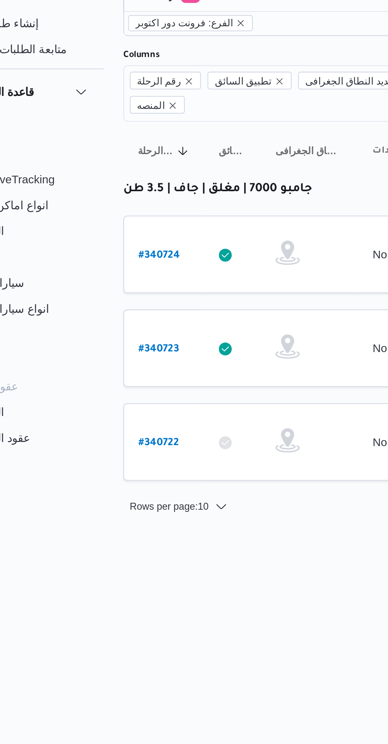
click at [94, 174] on b "# 340723" at bounding box center [96, 176] width 16 height 4
select select "ar"
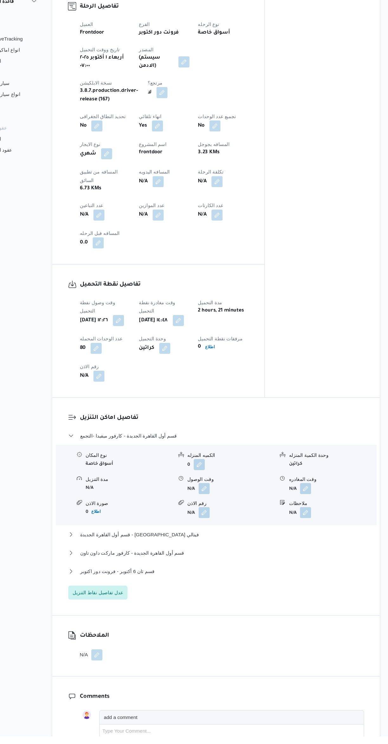
scroll to position [226, 0]
click at [138, 609] on span "عدل تفاصيل نقاط التنزيل" at bounding box center [124, 613] width 46 height 8
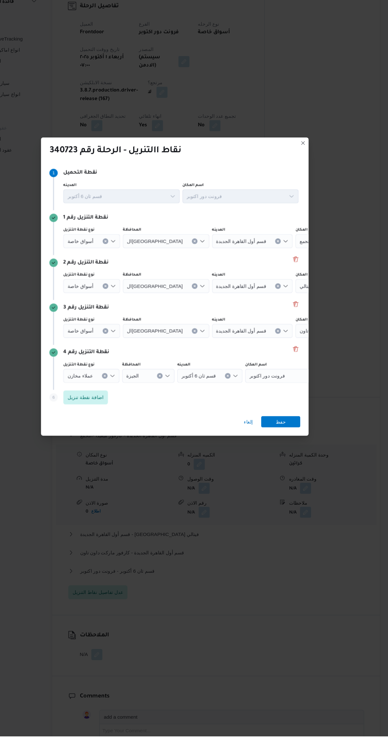
click at [318, 358] on div "نقاط االتنريل - الرحلة رقم 340723 Step 1 1 نقطة التحميل المدينه قسم ثان [DATE] …" at bounding box center [194, 372] width 388 height 744
click at [307, 314] on button "Delete" at bounding box center [304, 310] width 8 height 8
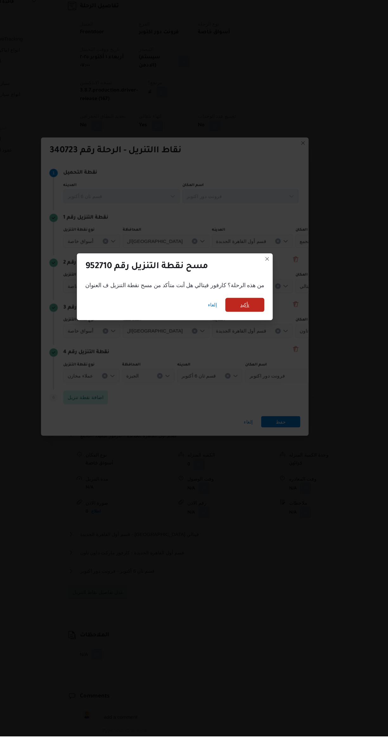
click at [254, 358] on span "تأكيد" at bounding box center [257, 351] width 35 height 13
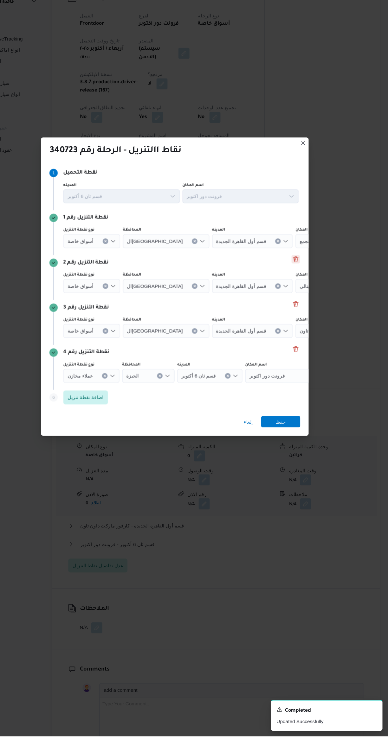
scroll to position [219, 0]
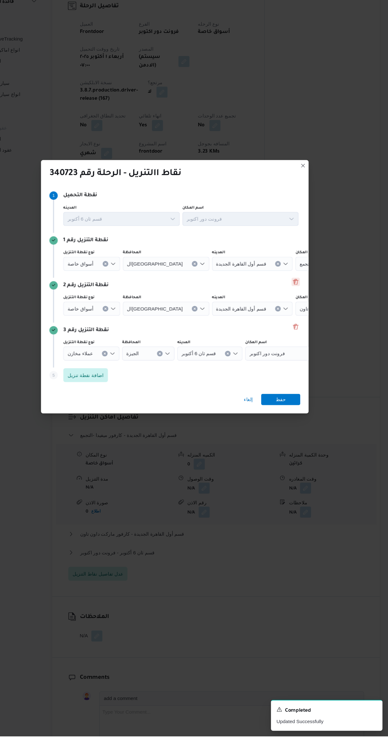
click at [304, 334] on button "Delete" at bounding box center [304, 331] width 8 height 8
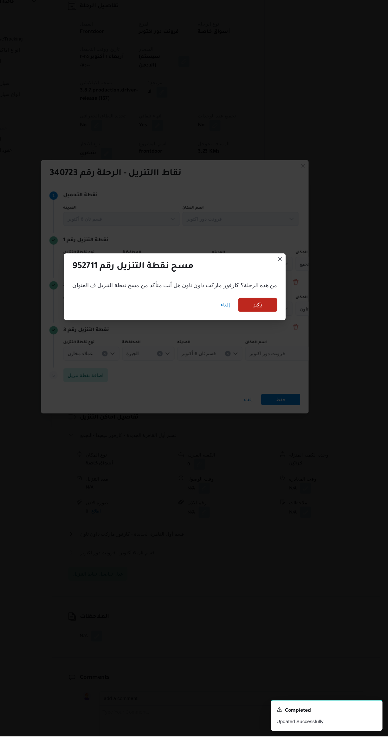
click at [265, 358] on span "تأكيد" at bounding box center [268, 351] width 35 height 13
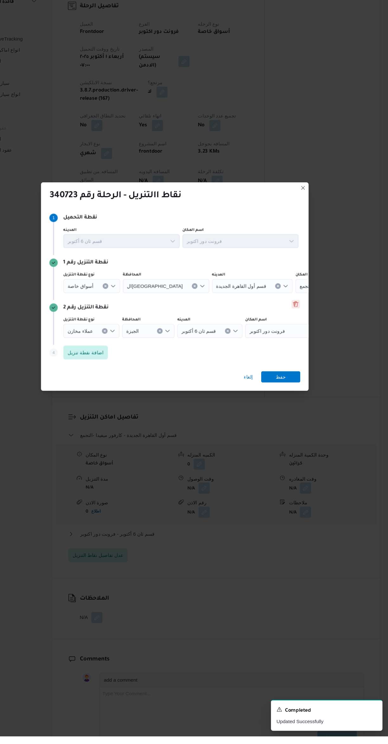
click at [301, 355] on button "Delete" at bounding box center [304, 351] width 8 height 8
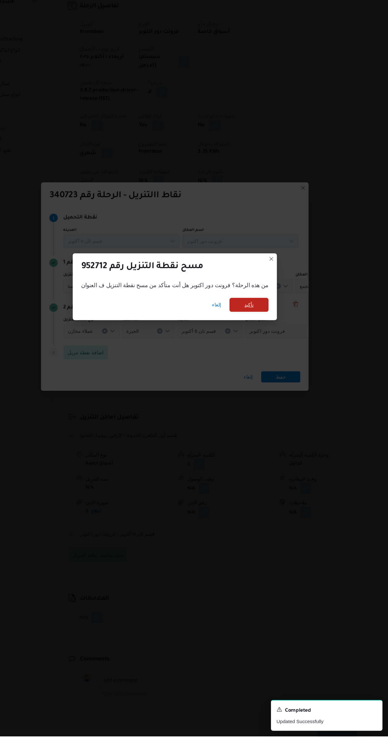
click at [260, 358] on span "تأكيد" at bounding box center [261, 351] width 35 height 13
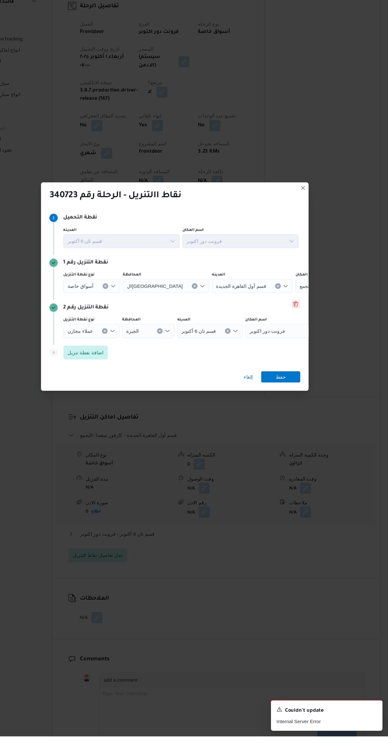
click at [305, 355] on button "Delete" at bounding box center [304, 351] width 8 height 8
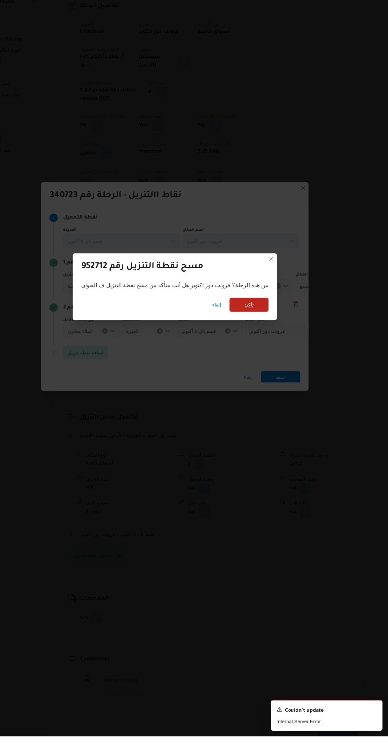
click at [257, 355] on span "تأكيد" at bounding box center [261, 352] width 8 height 8
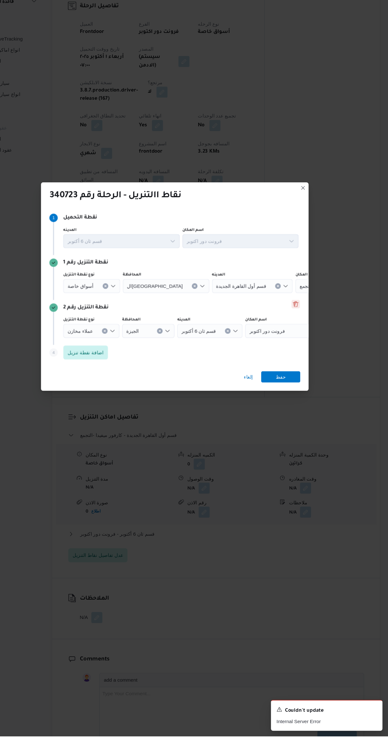
click at [303, 355] on button "Delete" at bounding box center [304, 351] width 8 height 8
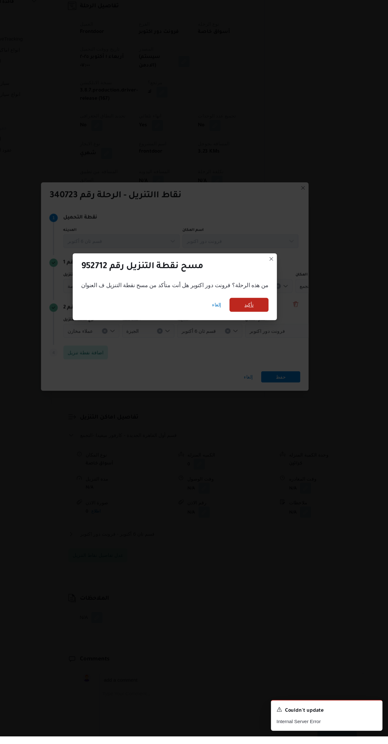
click at [261, 358] on span "تأكيد" at bounding box center [261, 351] width 35 height 13
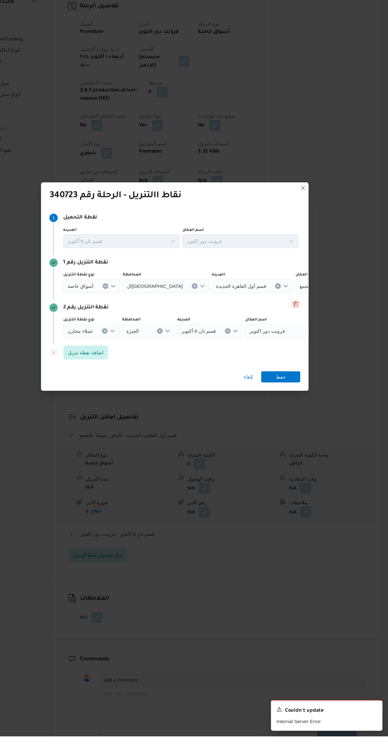
click at [303, 355] on button "Delete" at bounding box center [304, 351] width 8 height 8
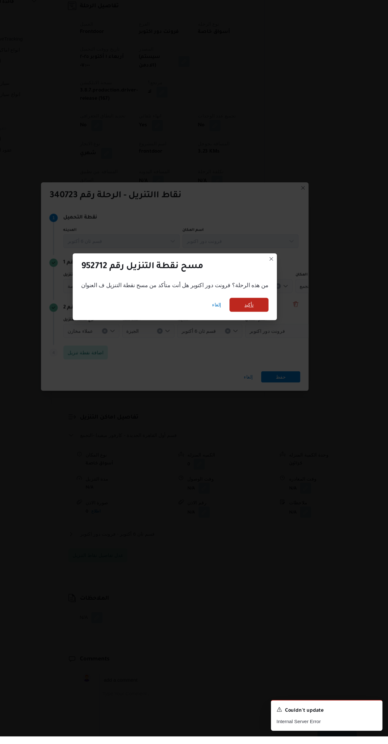
click at [261, 358] on span "تأكيد" at bounding box center [261, 351] width 35 height 13
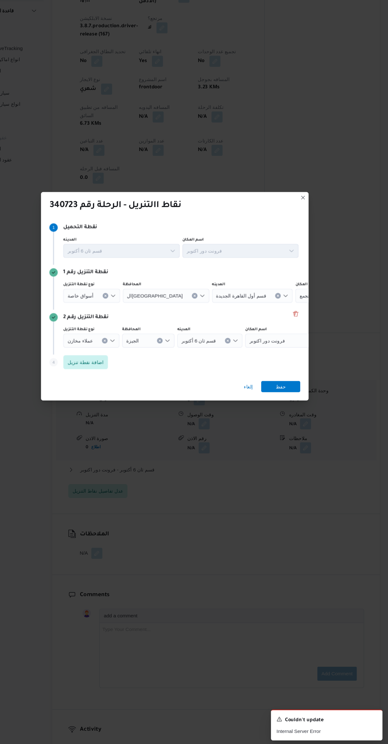
scroll to position [286, 0]
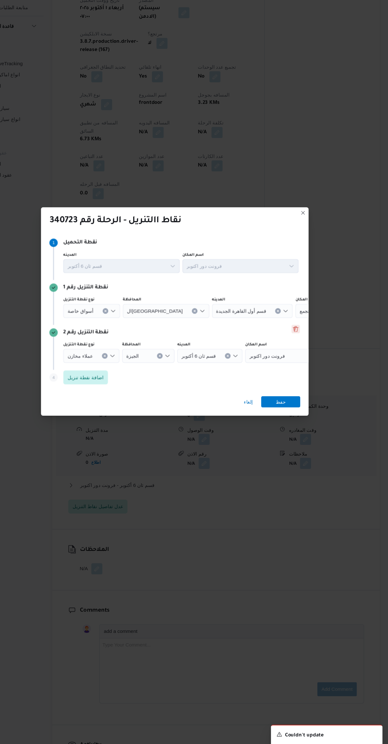
click at [304, 347] on button "Delete" at bounding box center [304, 351] width 8 height 8
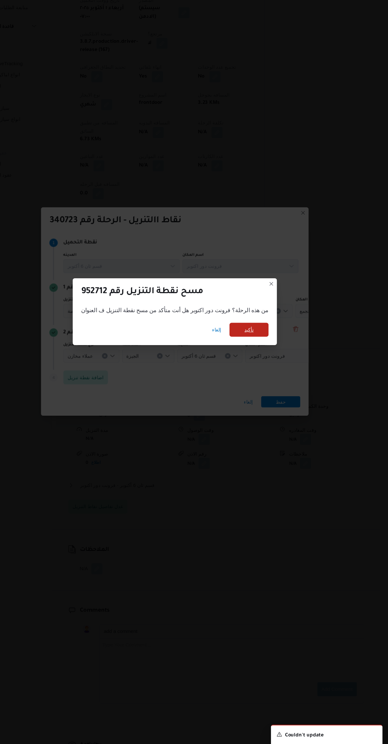
click at [258, 352] on span "تأكيد" at bounding box center [261, 351] width 35 height 13
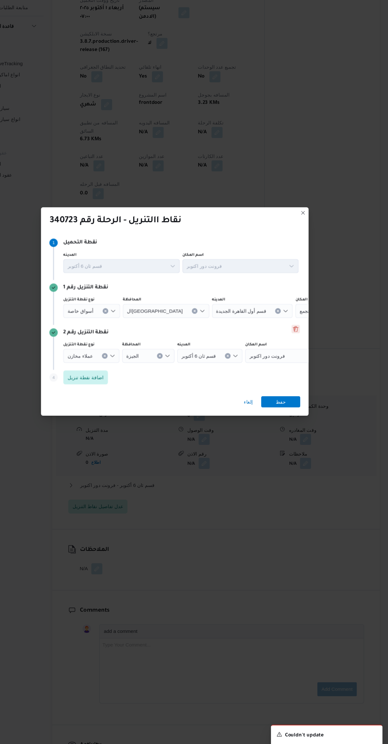
click at [303, 349] on button "Delete" at bounding box center [304, 351] width 8 height 8
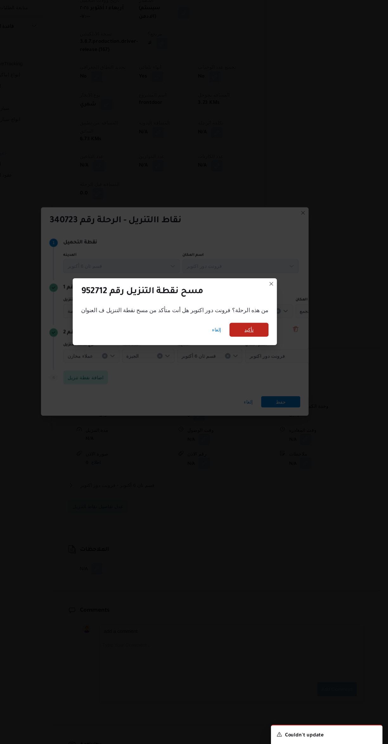
click at [265, 354] on div "إلغاء تأكيد" at bounding box center [194, 352] width 186 height 25
click at [260, 351] on span "تأكيد" at bounding box center [261, 351] width 35 height 13
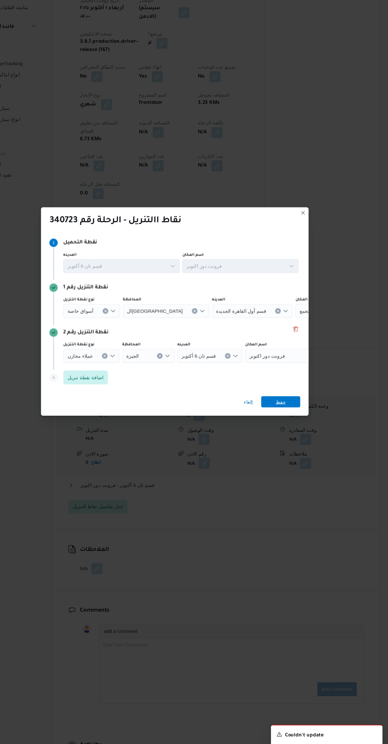
click at [297, 415] on span "حفظ" at bounding box center [289, 417] width 35 height 10
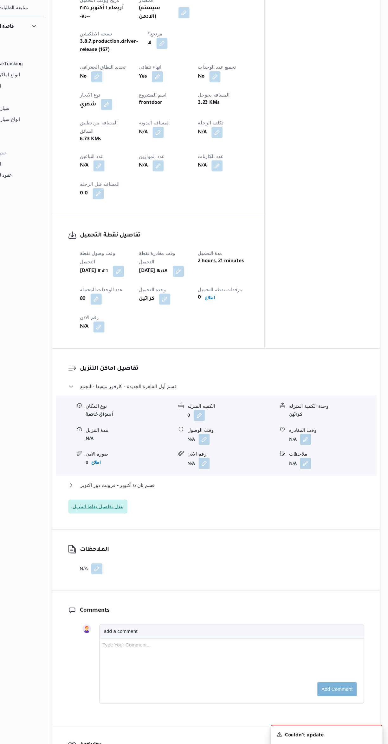
click at [131, 509] on span "عدل تفاصيل نقاط التنزيل" at bounding box center [124, 513] width 46 height 8
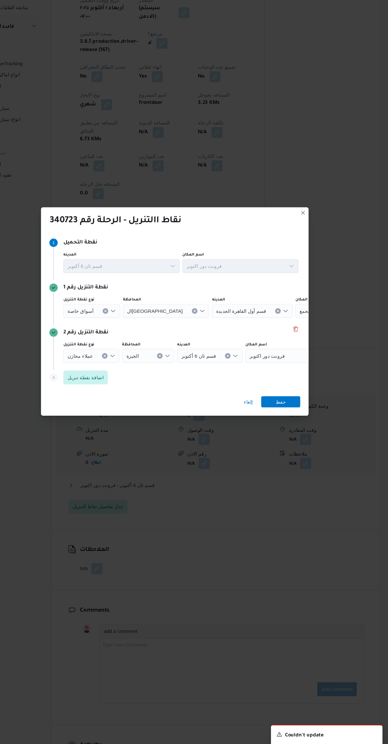
click at [104, 331] on span "أسواق خاصة" at bounding box center [108, 334] width 24 height 7
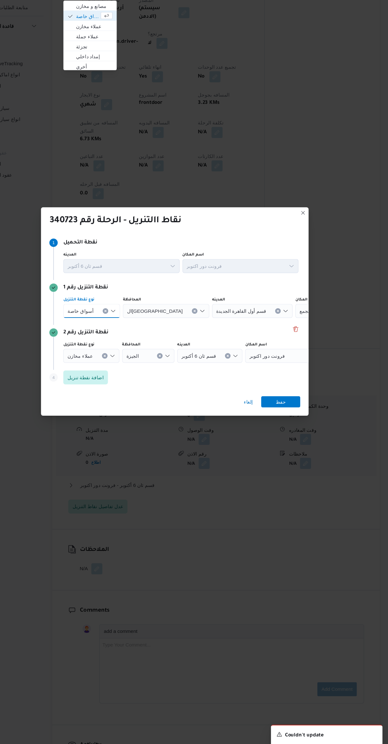
scroll to position [0, 0]
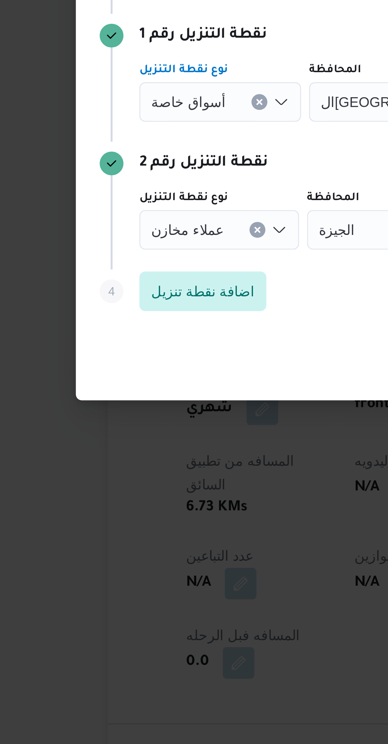
click at [109, 331] on span "أسواق خاصة" at bounding box center [108, 334] width 24 height 7
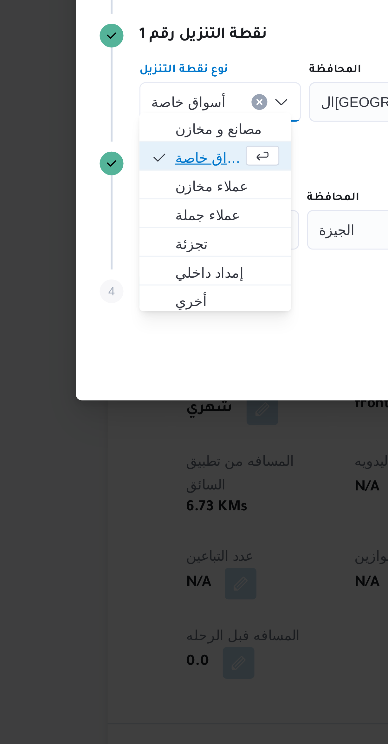
click at [114, 354] on span "أسواق خاصة" at bounding box center [114, 352] width 21 height 8
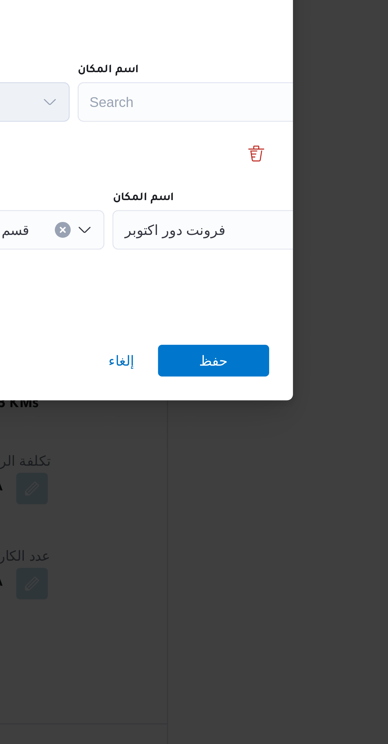
click at [286, 331] on div "Search" at bounding box center [286, 334] width 79 height 13
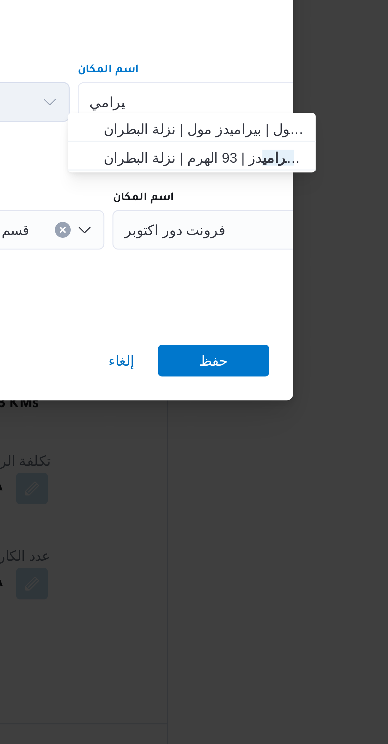
type input "بيرامي"
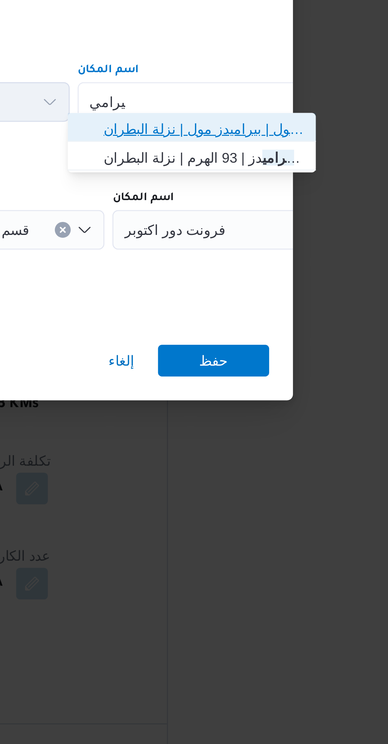
click at [299, 343] on span "كارفور بيرامي دز مول | بيراميدز مول | نزلة البطران" at bounding box center [287, 343] width 64 height 8
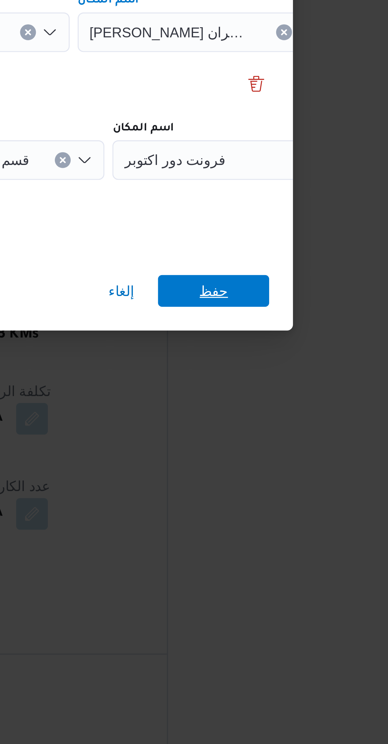
click at [300, 414] on span "حفظ" at bounding box center [289, 417] width 35 height 10
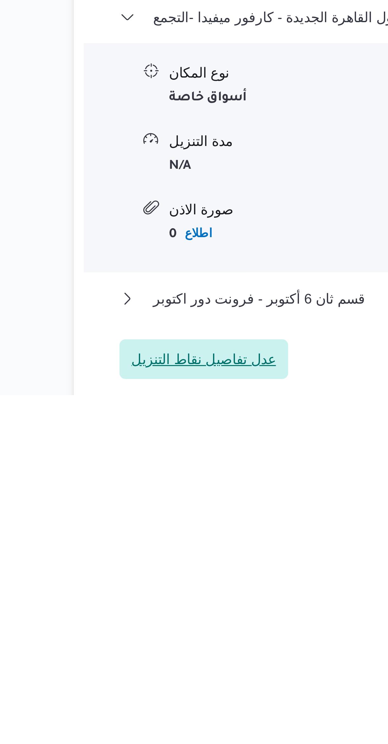
scroll to position [77, 0]
